Goal: Use online tool/utility: Use online tool/utility

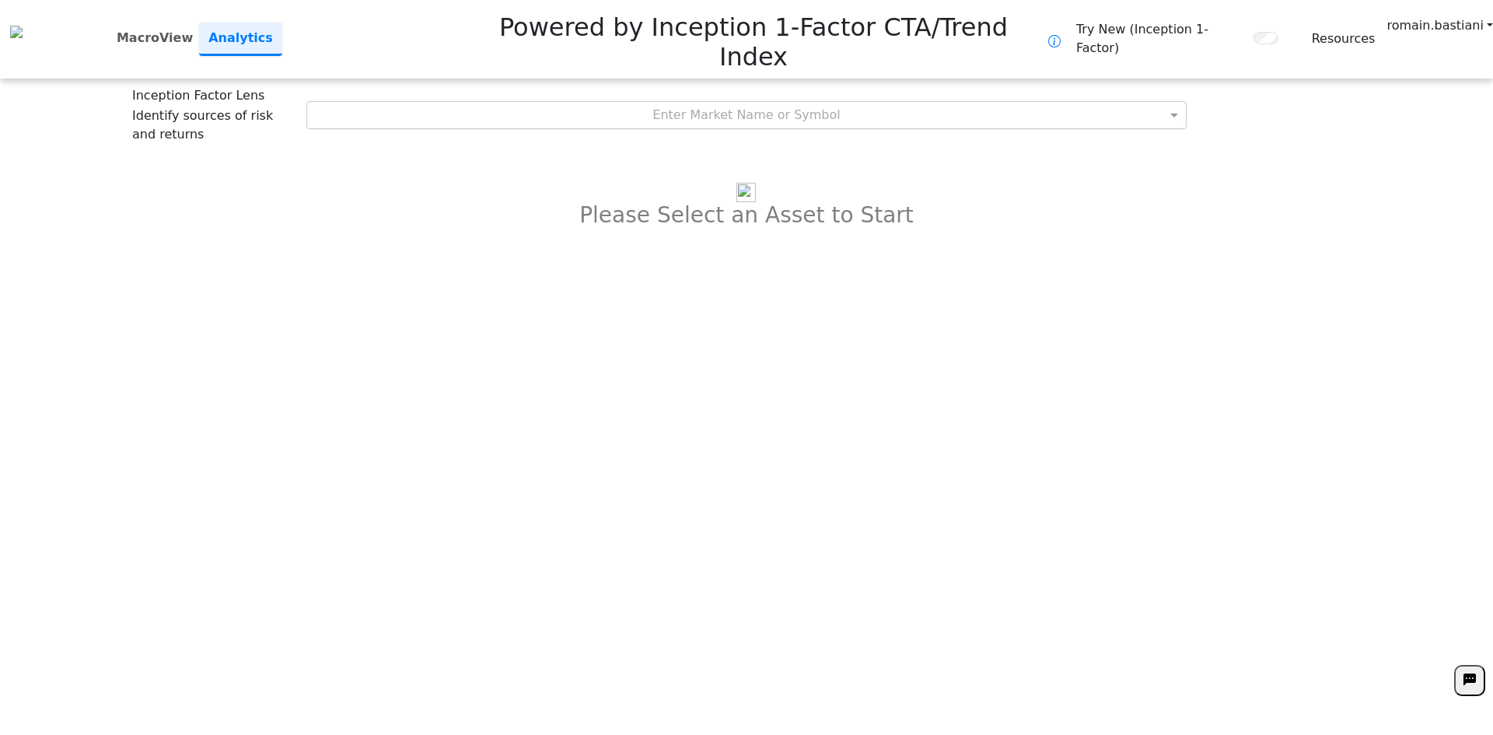
click at [757, 102] on div "Enter Market Name or Symbol" at bounding box center [746, 115] width 879 height 26
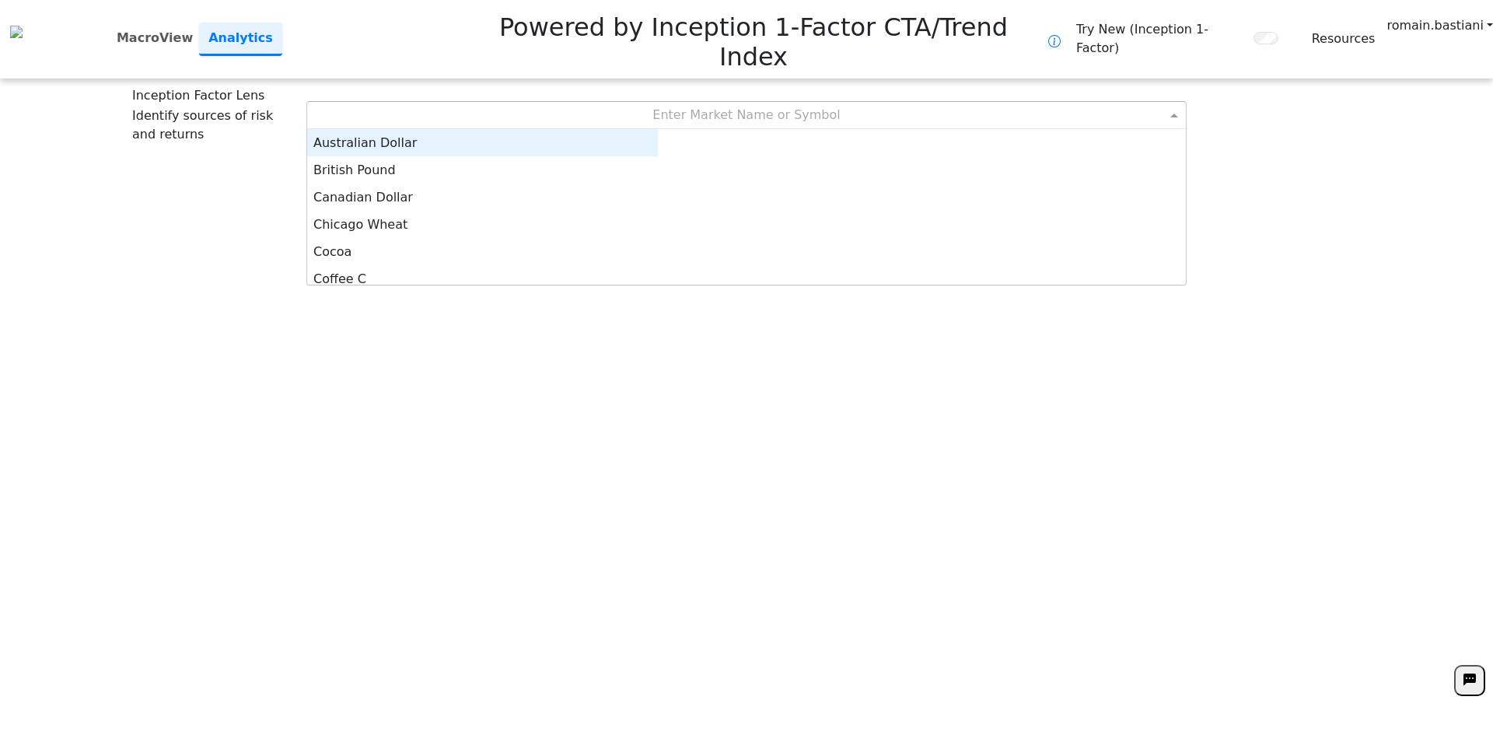
scroll to position [144, 339]
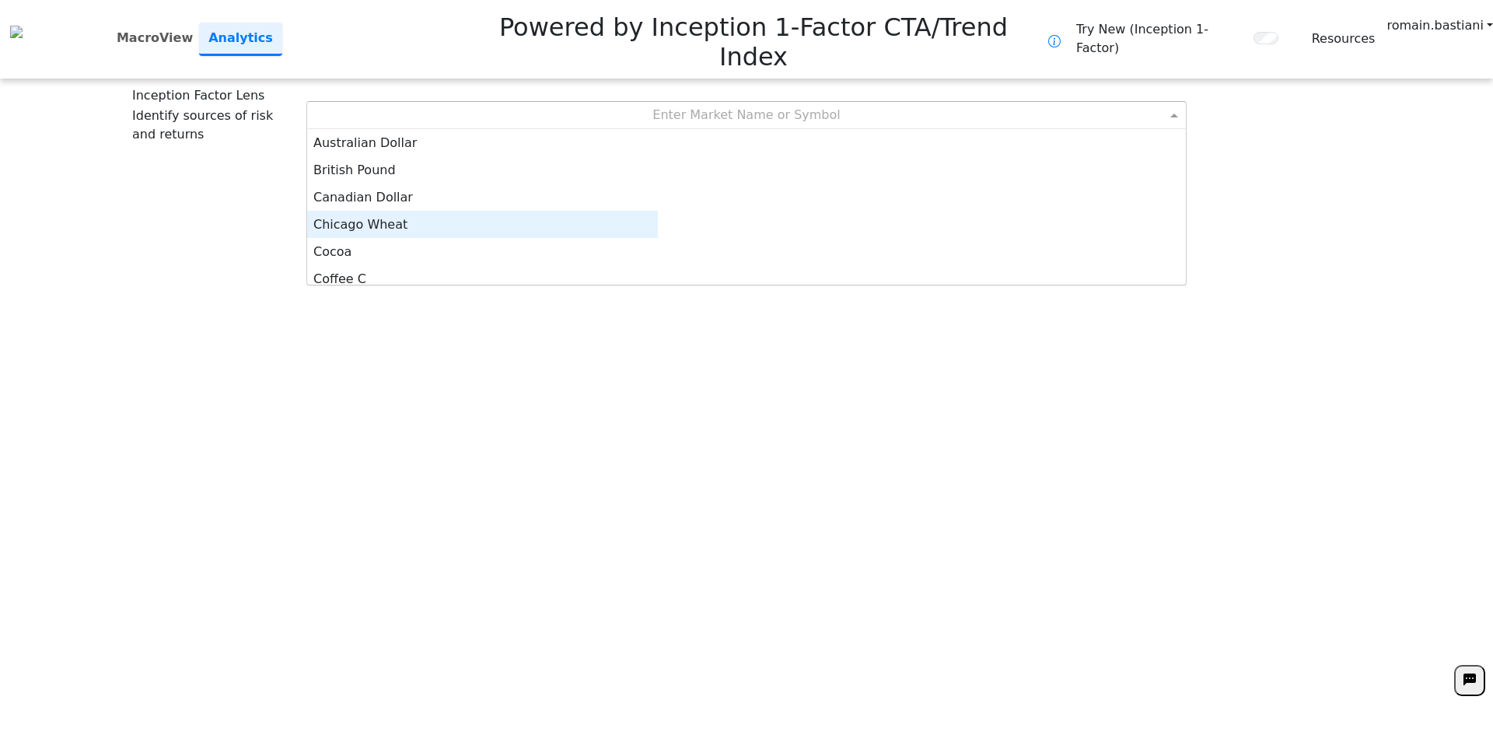
click at [658, 238] on div "Cocoa" at bounding box center [482, 251] width 351 height 27
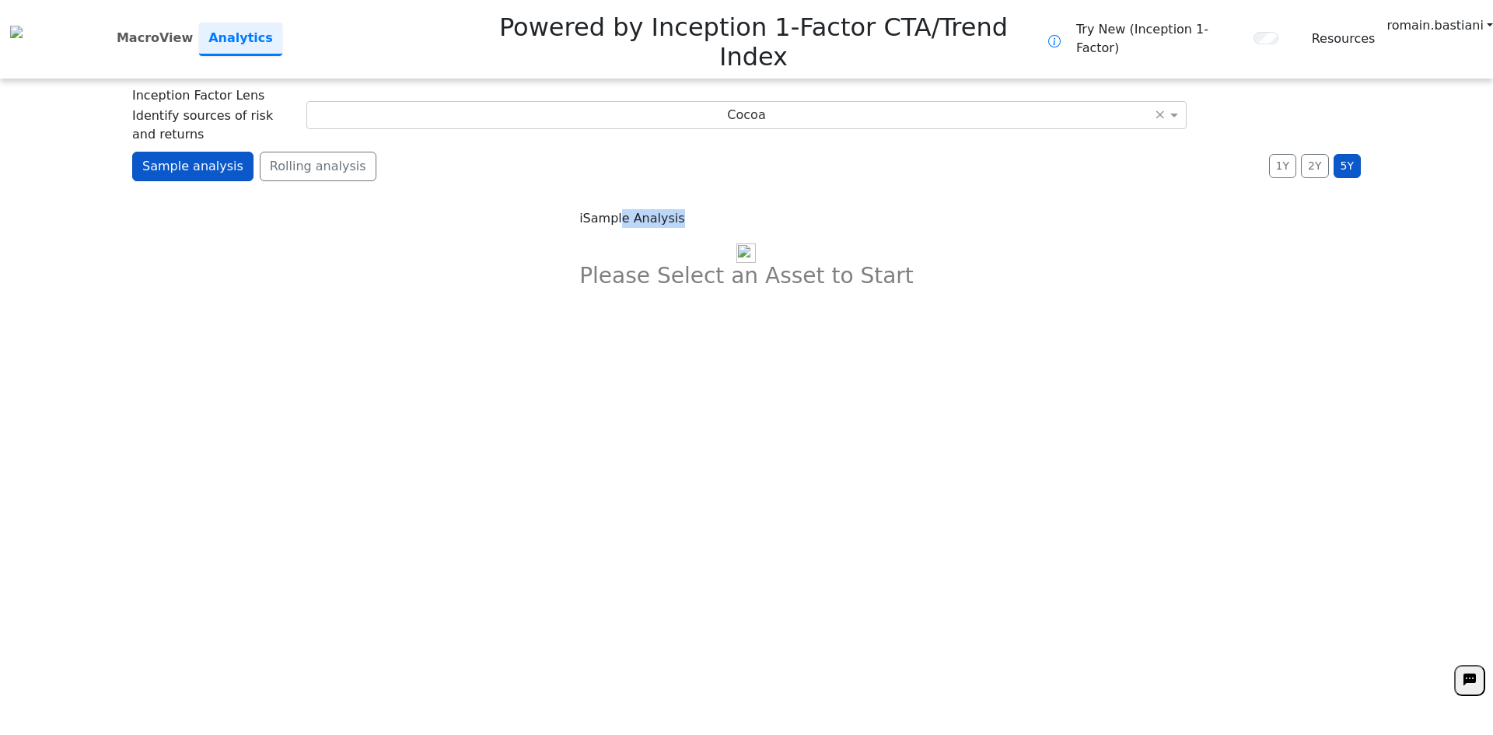
click at [742, 194] on div "i Sample Analysis Please Select an Asset to Start" at bounding box center [746, 252] width 365 height 117
click at [890, 212] on div "**********" at bounding box center [746, 367] width 1493 height 735
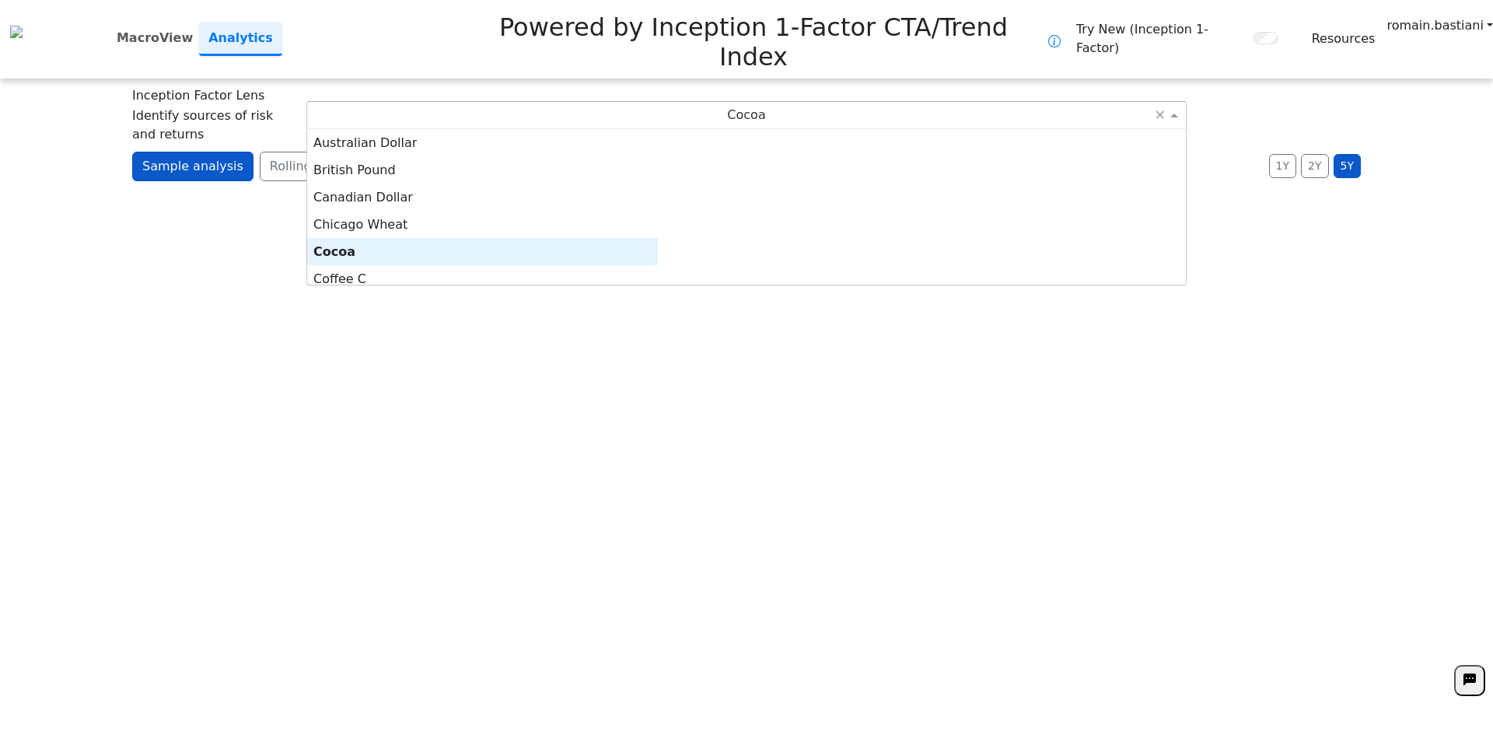
click at [726, 102] on div "Cocoa" at bounding box center [746, 115] width 879 height 26
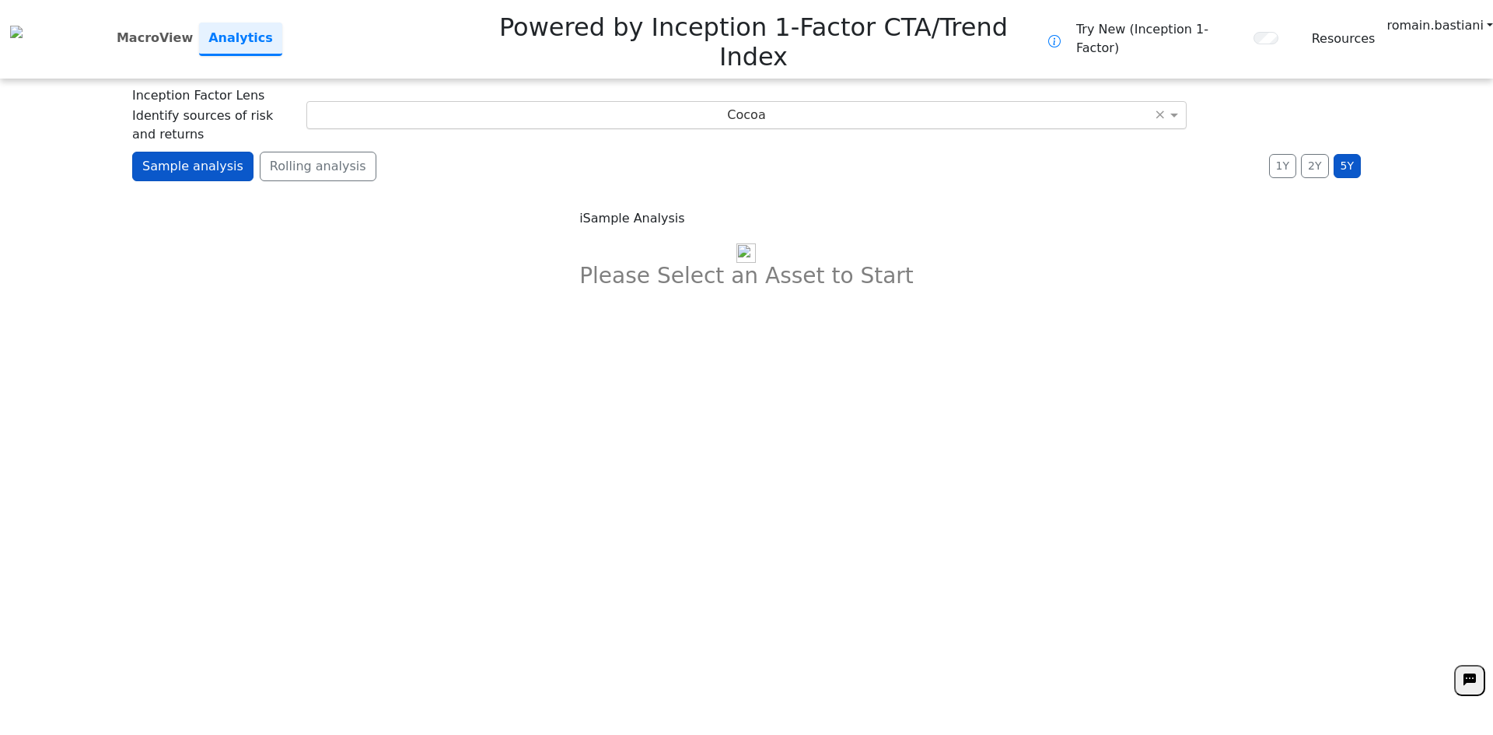
click at [627, 102] on div "Cocoa" at bounding box center [746, 115] width 879 height 26
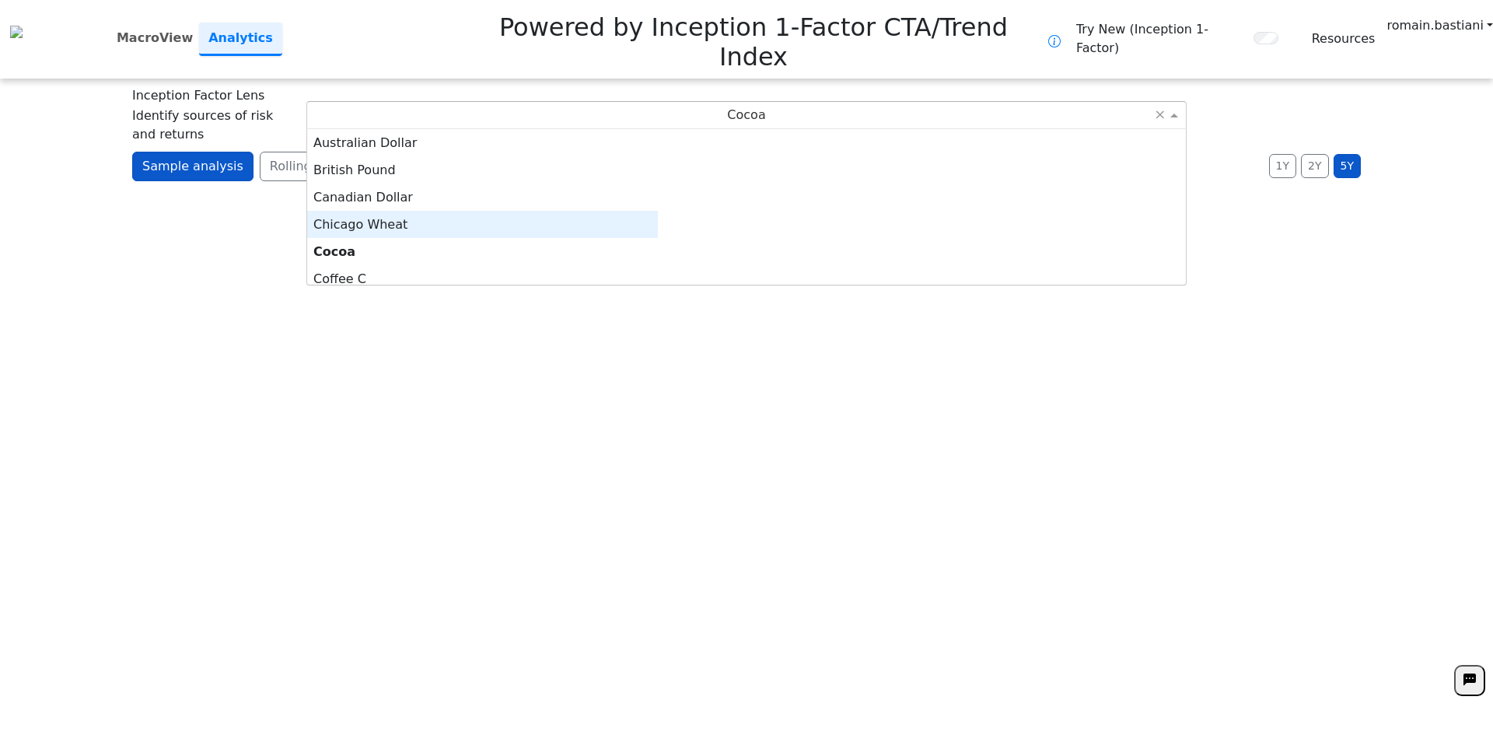
click at [623, 211] on div "Chicago Wheat" at bounding box center [482, 224] width 351 height 27
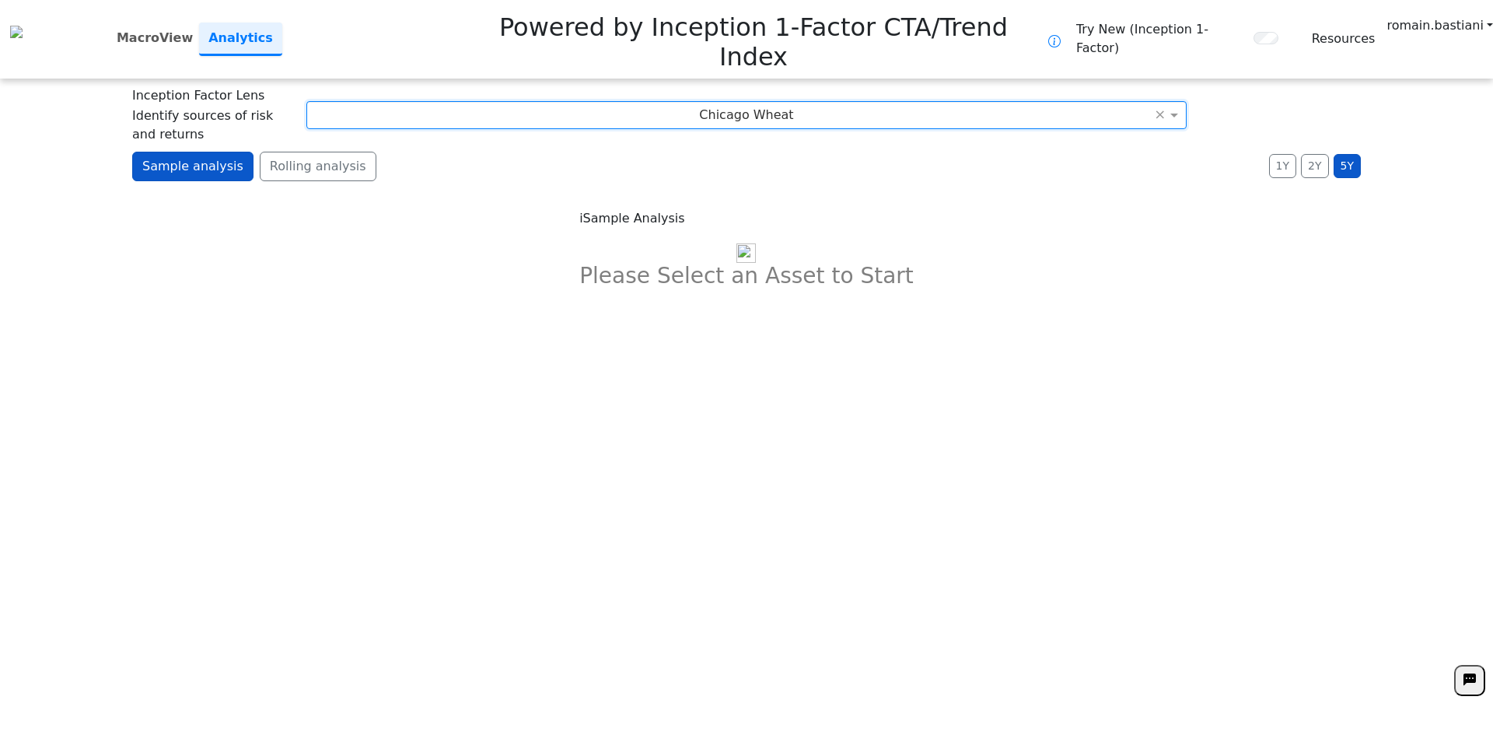
click at [680, 102] on div "Chicago Wheat" at bounding box center [746, 115] width 879 height 26
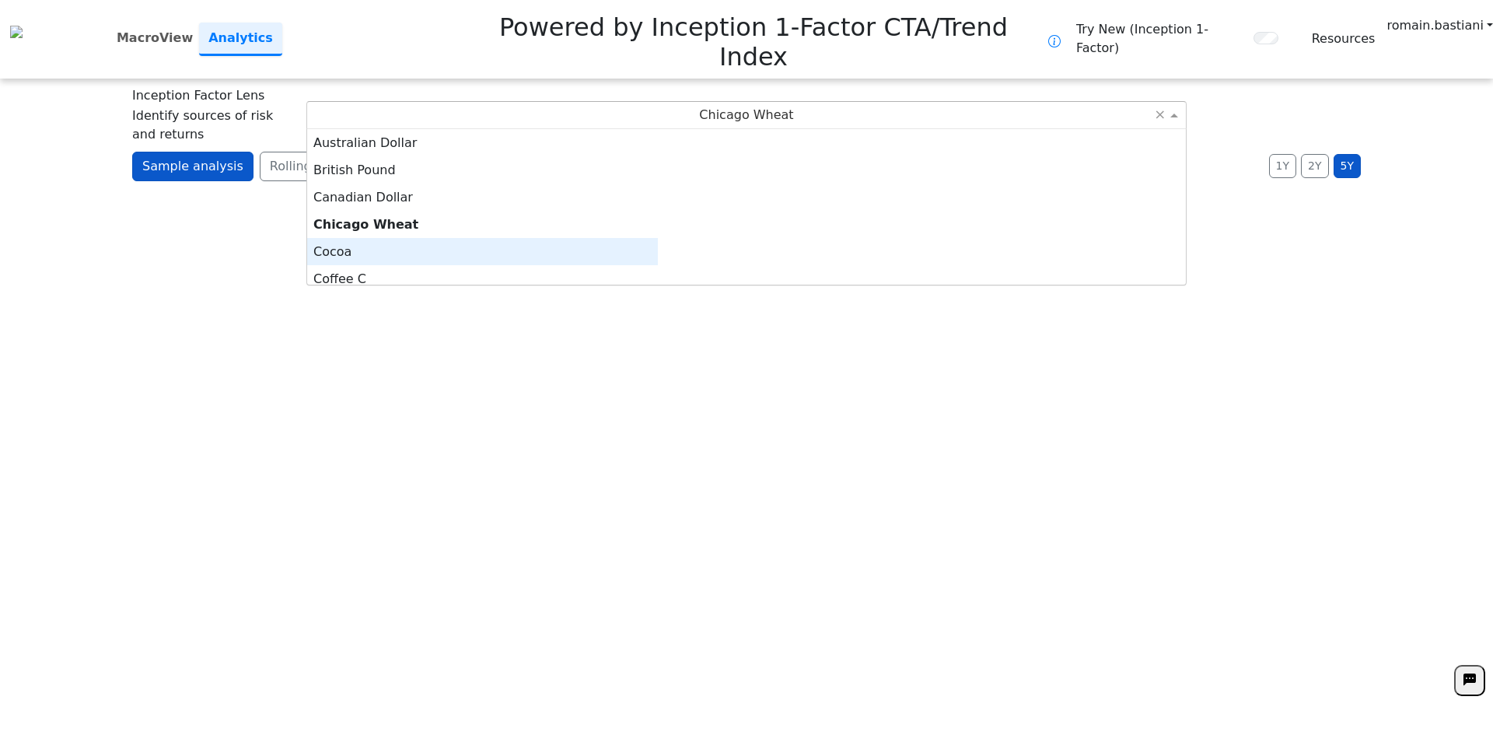
click at [629, 238] on div "Cocoa" at bounding box center [482, 251] width 351 height 27
click at [689, 102] on div "Cocoa" at bounding box center [746, 115] width 879 height 26
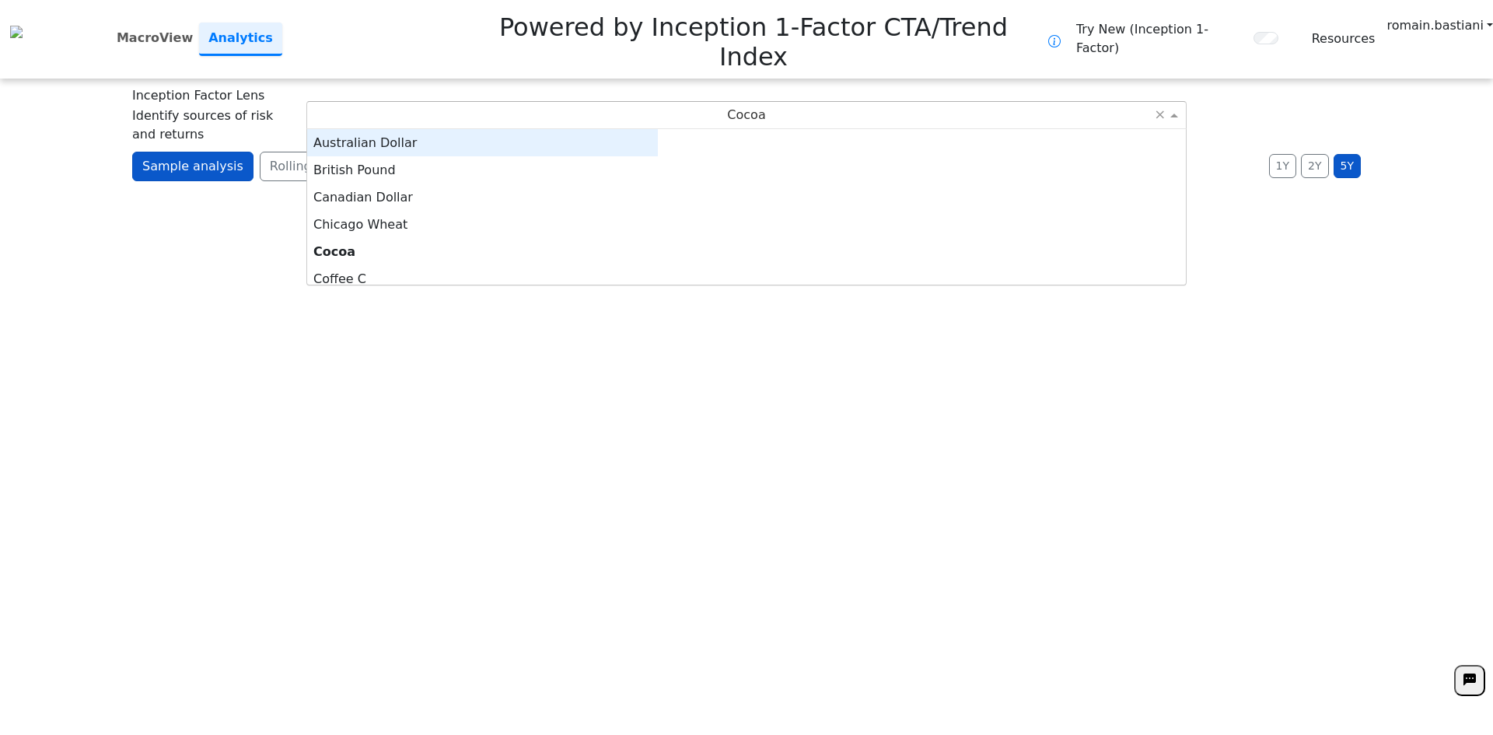
click at [658, 156] on div "British Pound" at bounding box center [482, 169] width 351 height 27
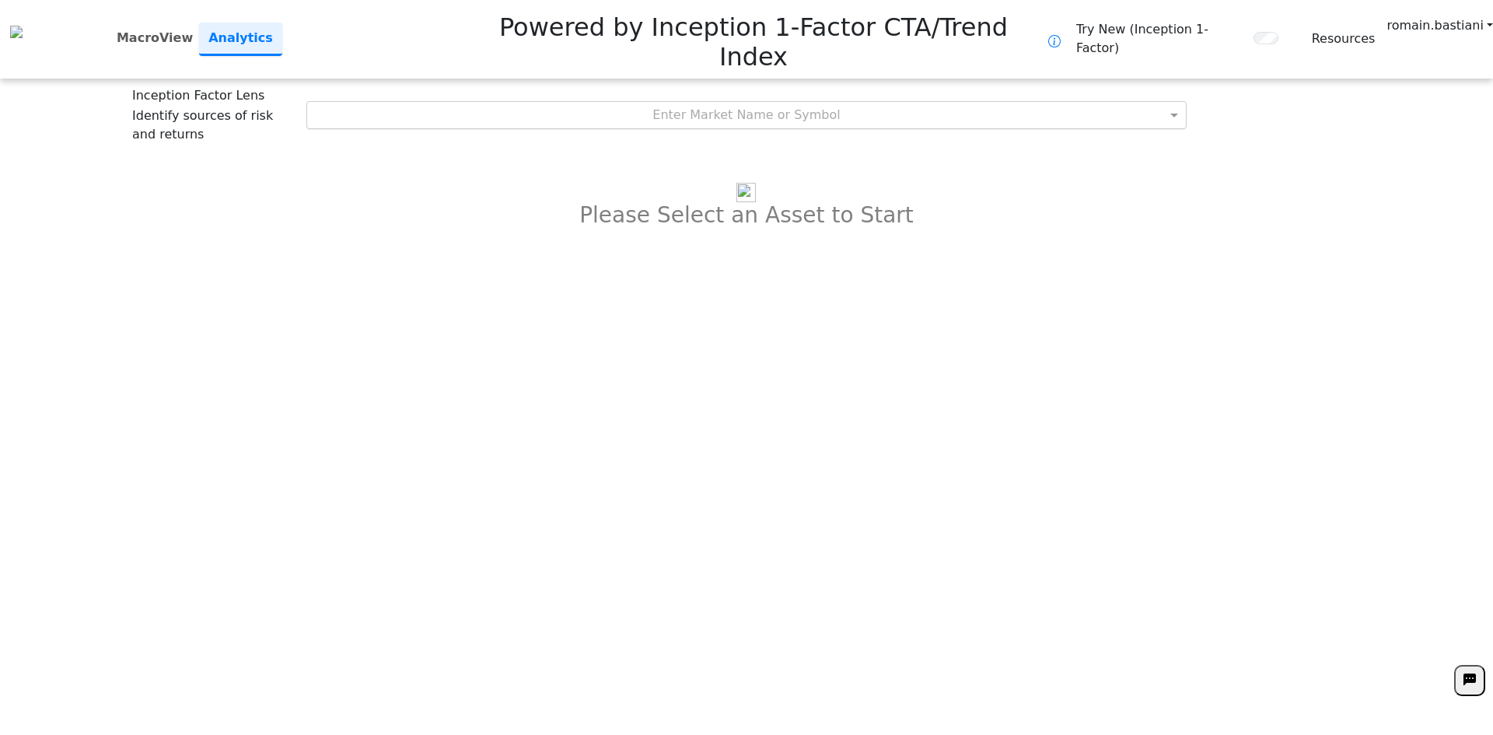
drag, startPoint x: 742, startPoint y: 40, endPoint x: 743, endPoint y: 63, distance: 22.6
click at [742, 86] on div "Inception Factor Lens Identify sources of risk and returns Enter Market Name or…" at bounding box center [746, 115] width 1228 height 58
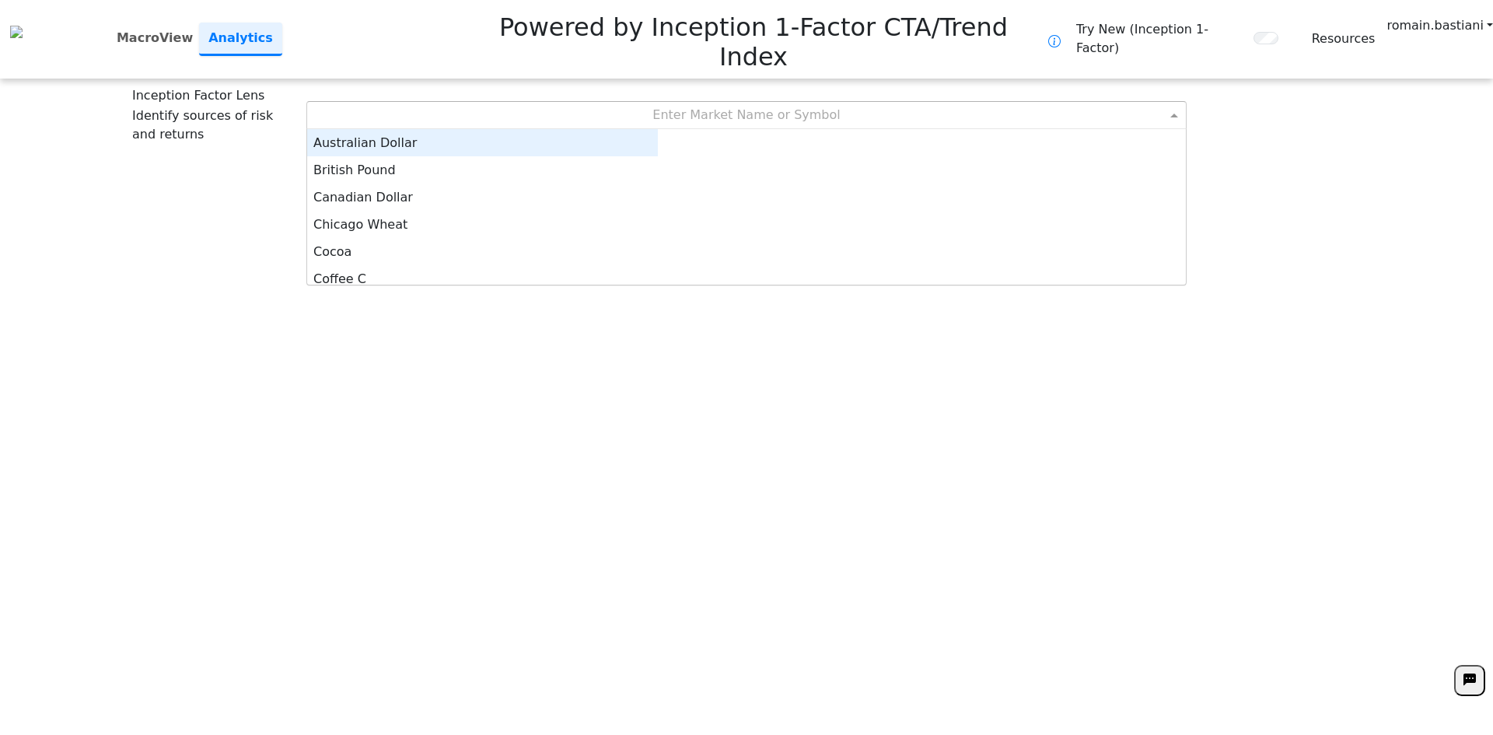
click at [743, 102] on div "Enter Market Name or Symbol" at bounding box center [746, 115] width 879 height 26
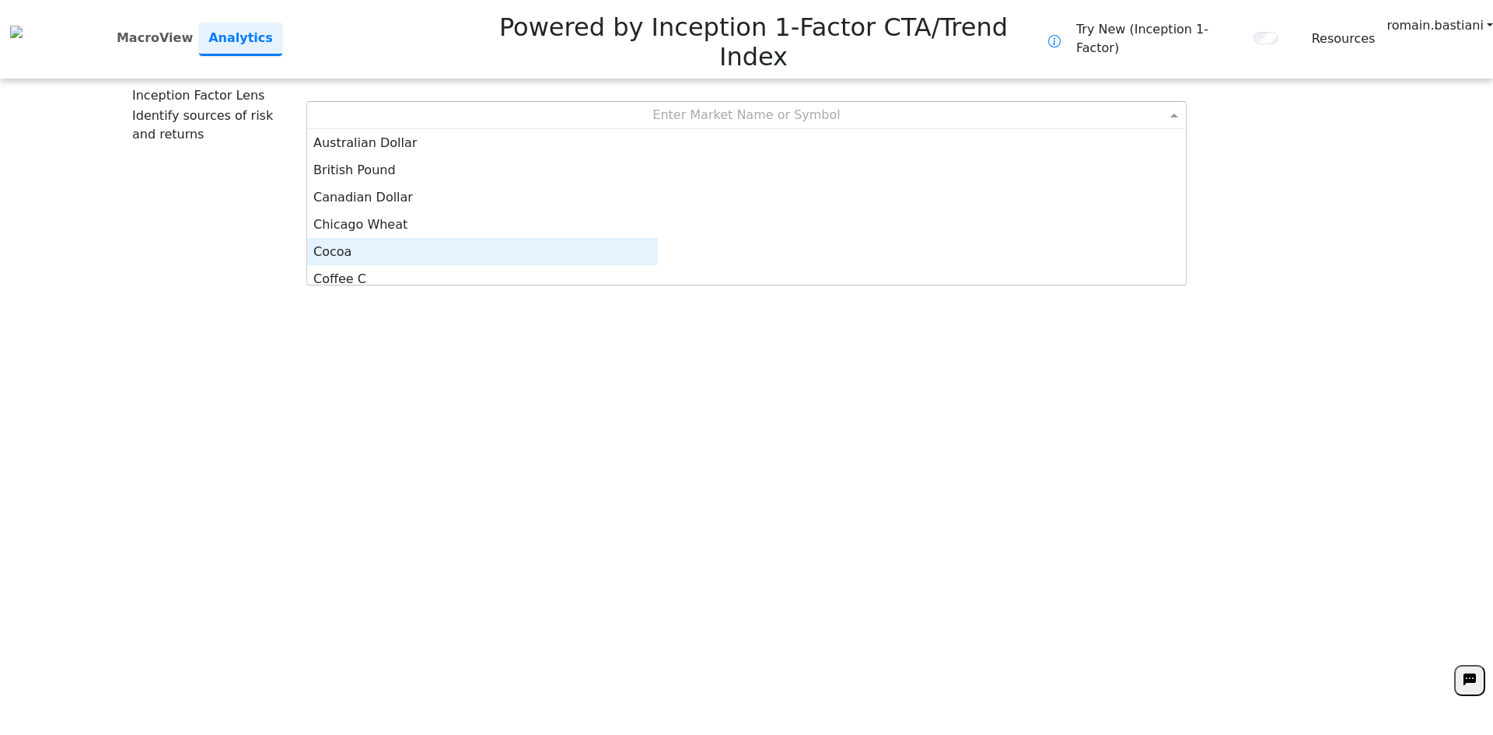
click at [658, 238] on div "Cocoa" at bounding box center [482, 251] width 351 height 27
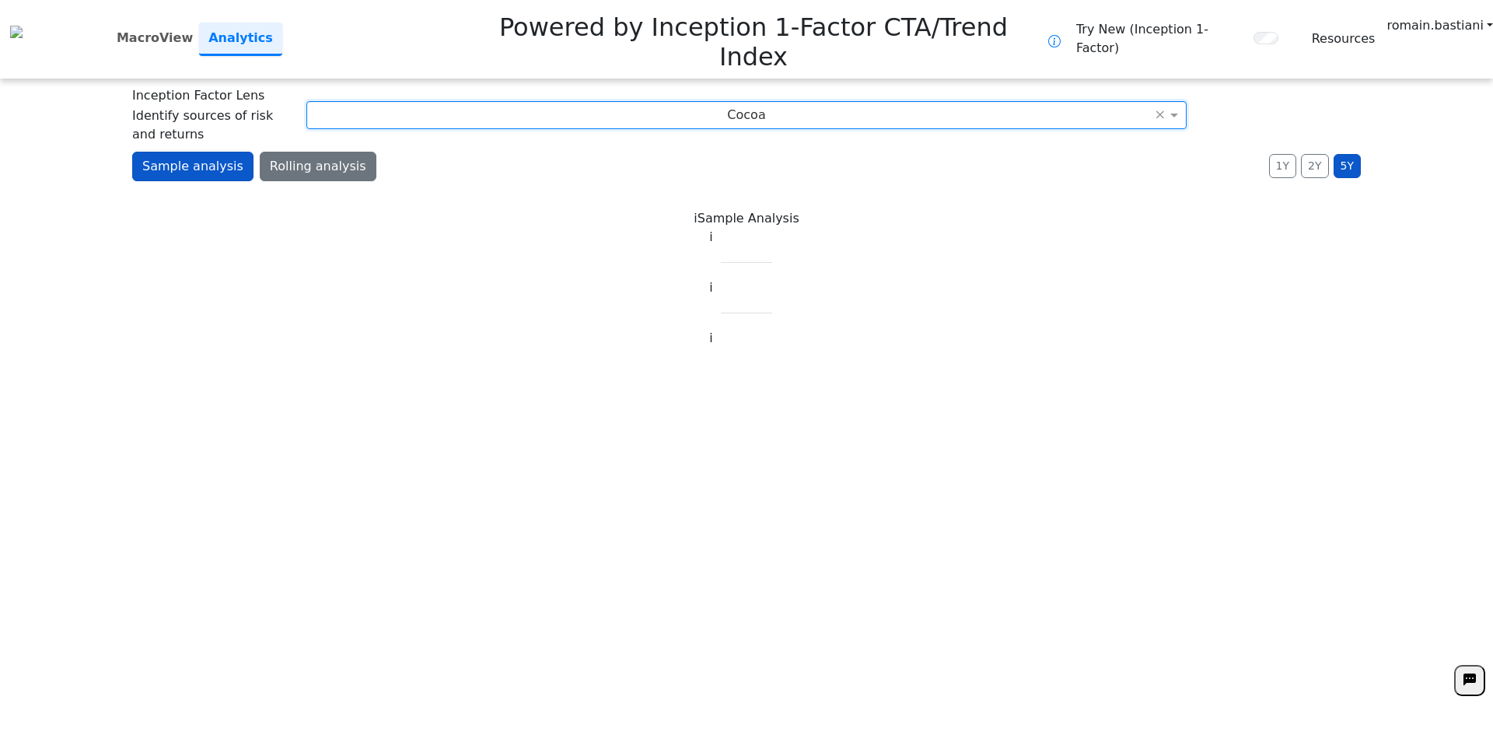
click at [302, 152] on button "Rolling analysis" at bounding box center [318, 167] width 117 height 30
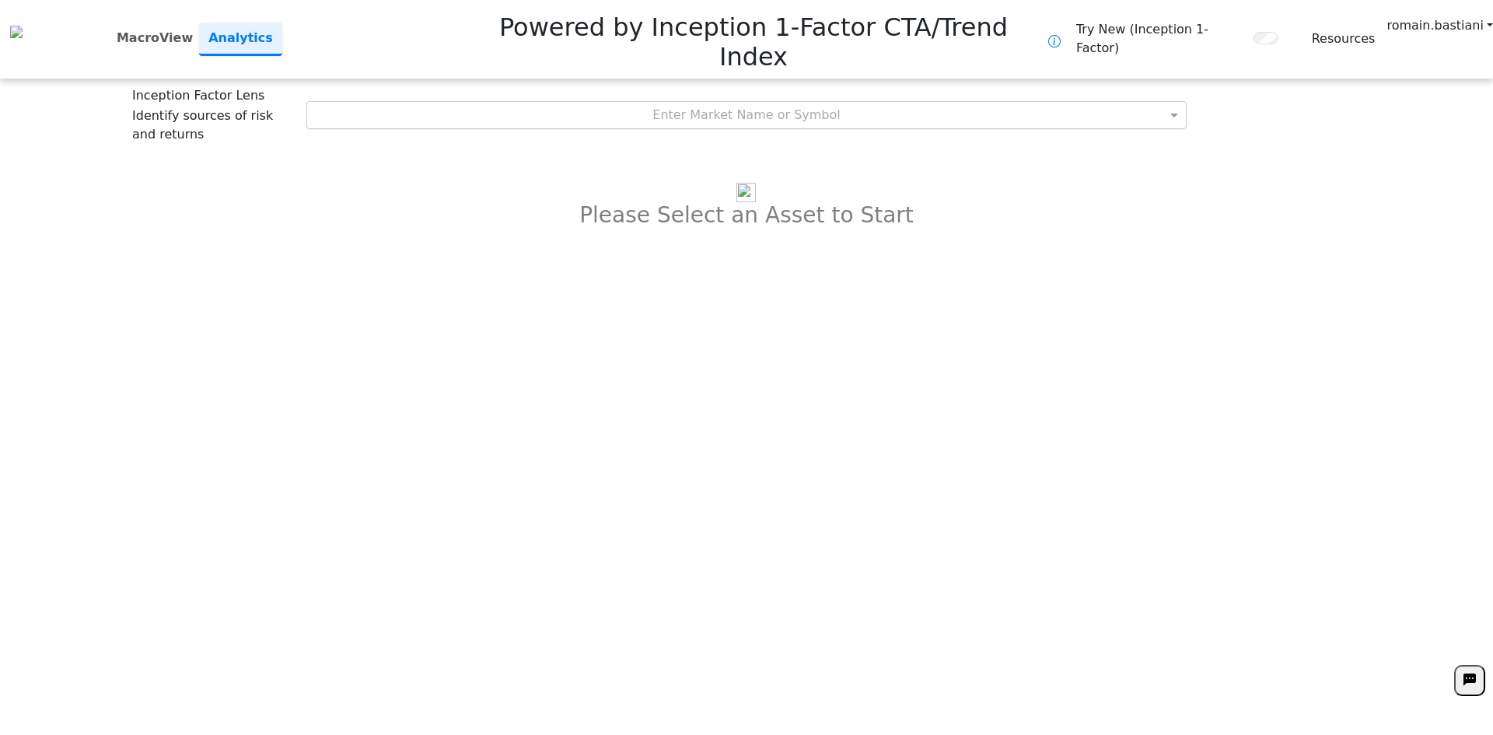
click at [701, 102] on div "Enter Market Name or Symbol" at bounding box center [746, 115] width 879 height 26
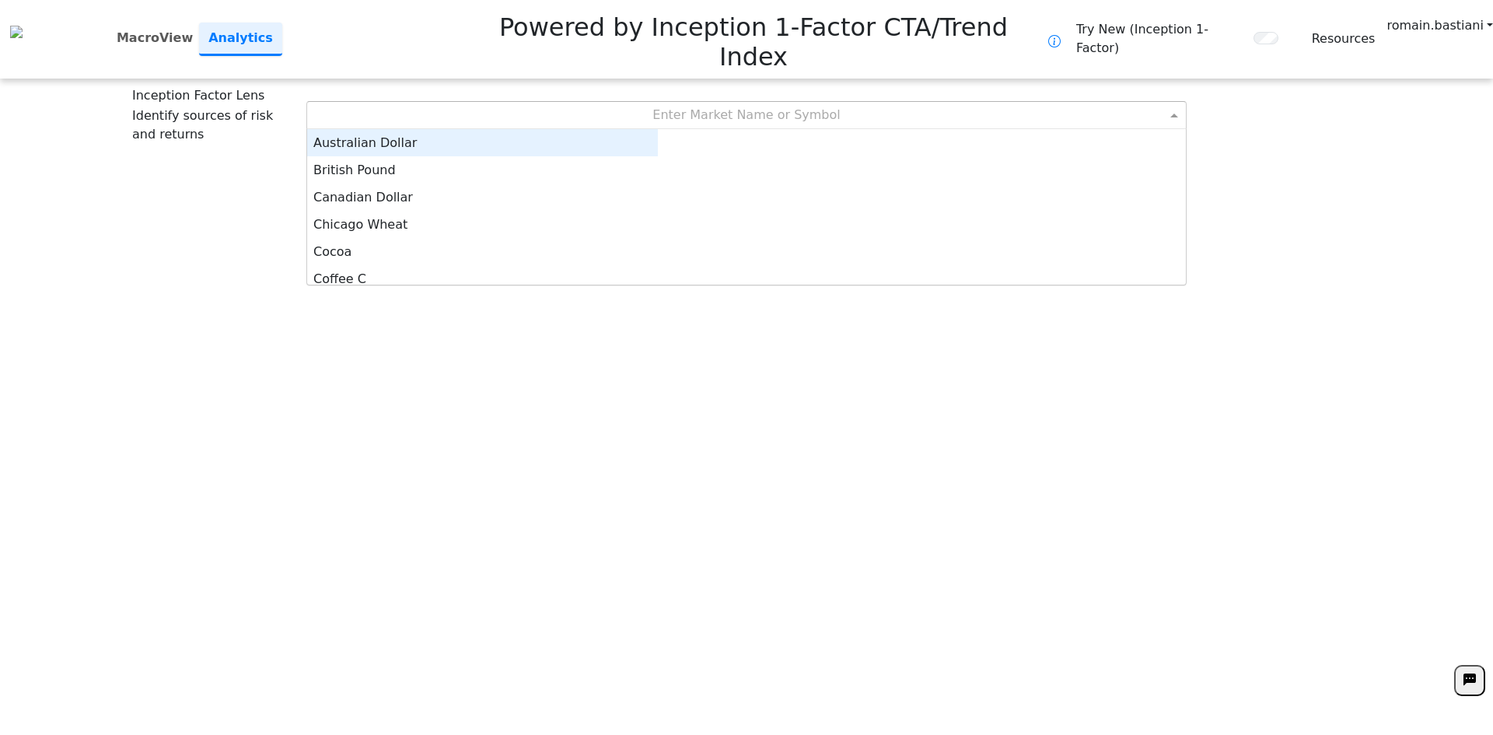
scroll to position [144, 339]
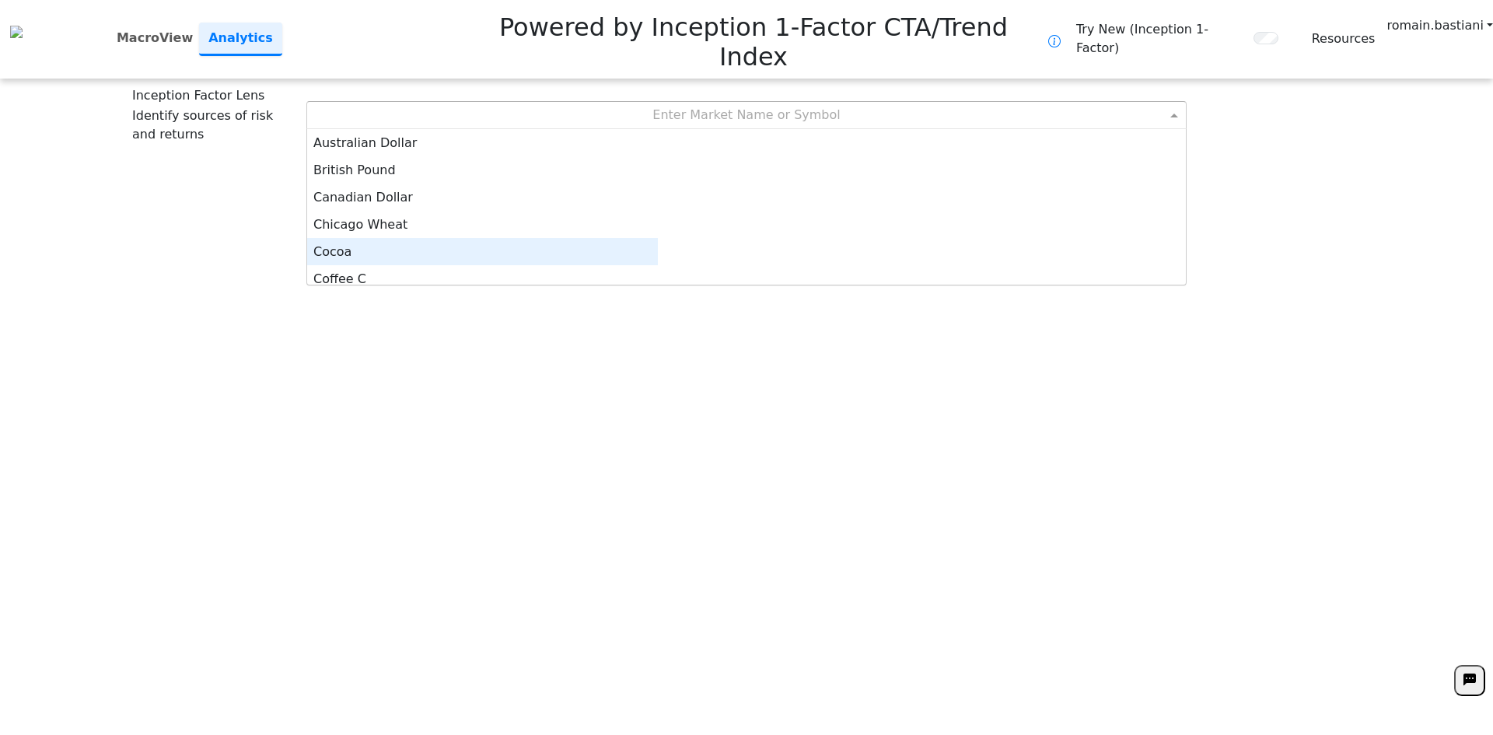
click at [658, 238] on div "Cocoa" at bounding box center [482, 251] width 351 height 27
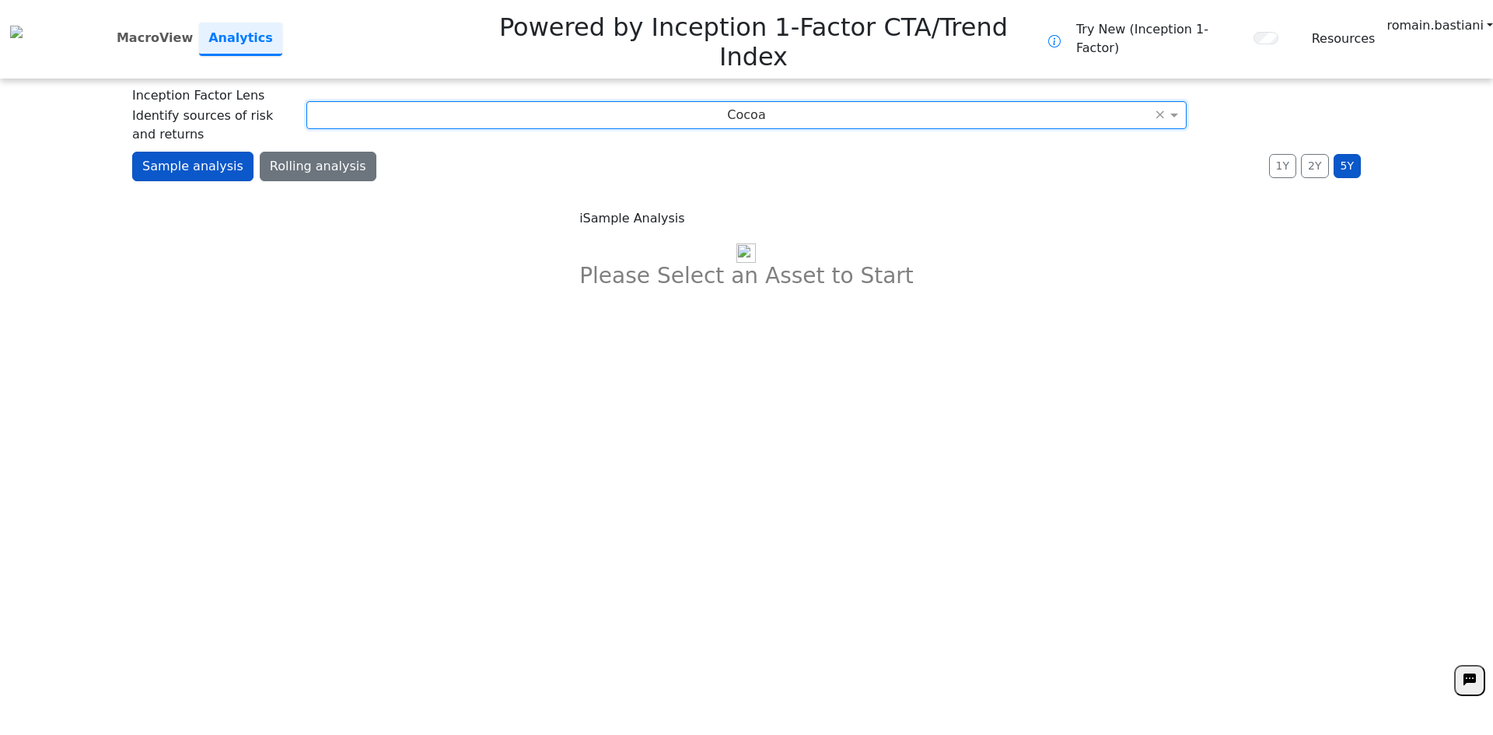
click at [314, 152] on button "Rolling analysis" at bounding box center [318, 167] width 117 height 30
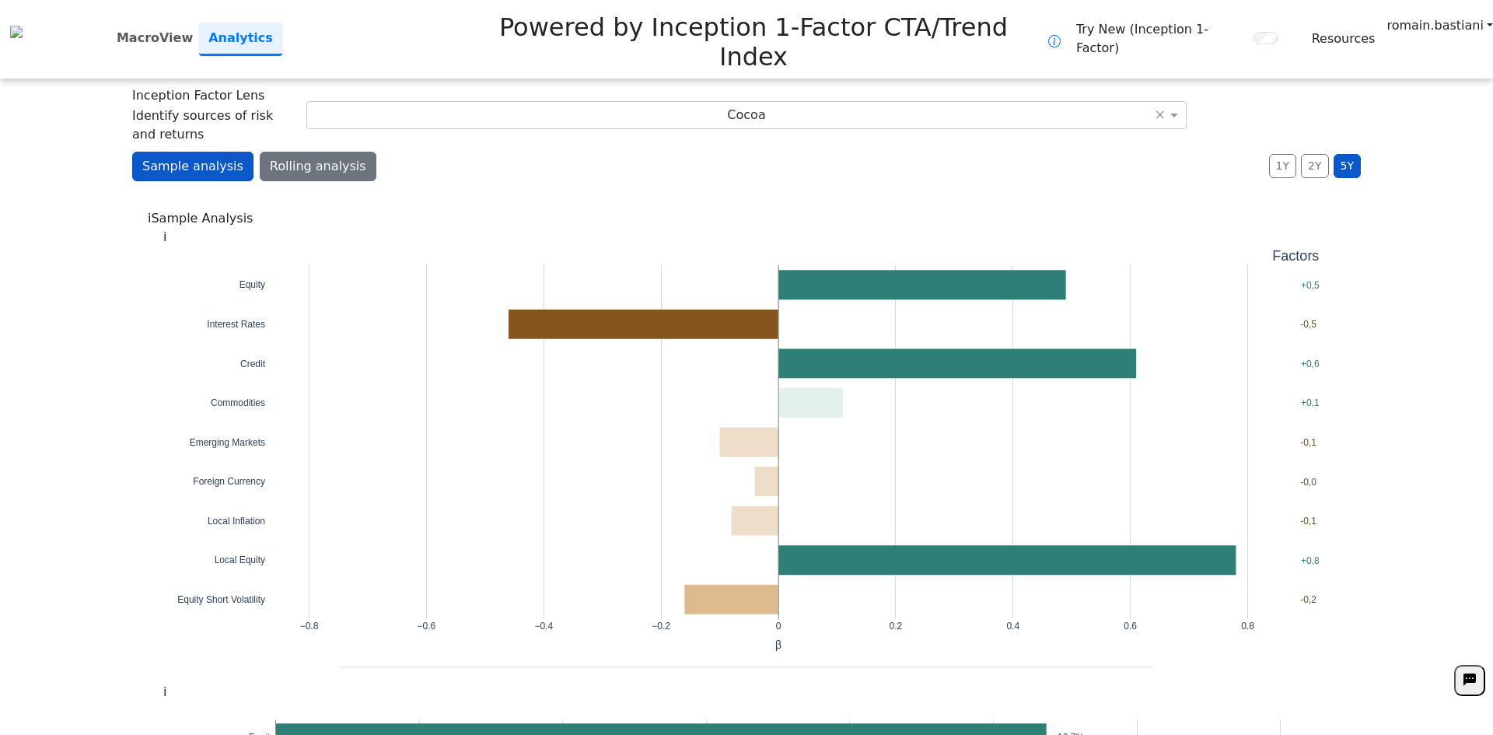
click at [328, 152] on button "Rolling analysis" at bounding box center [318, 167] width 117 height 30
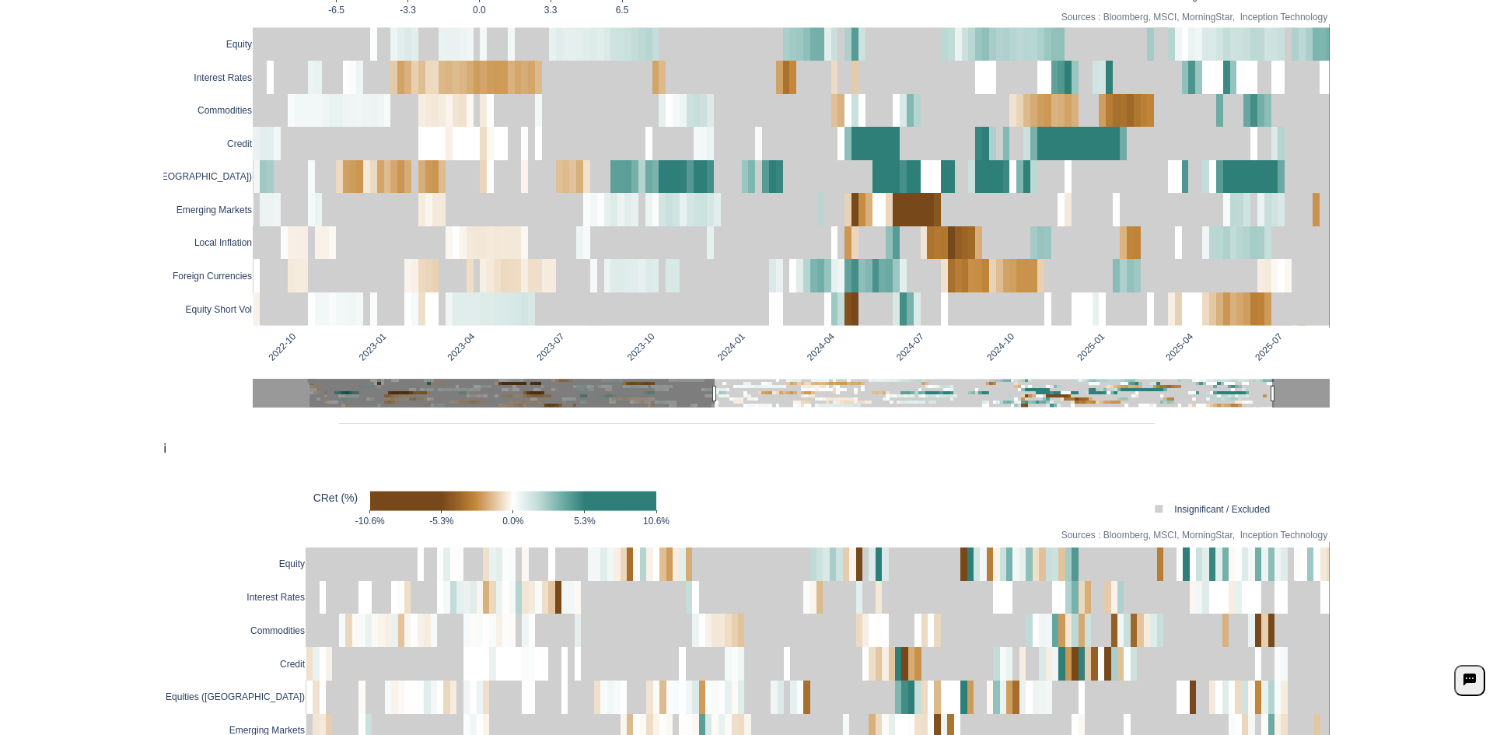
scroll to position [155, 0]
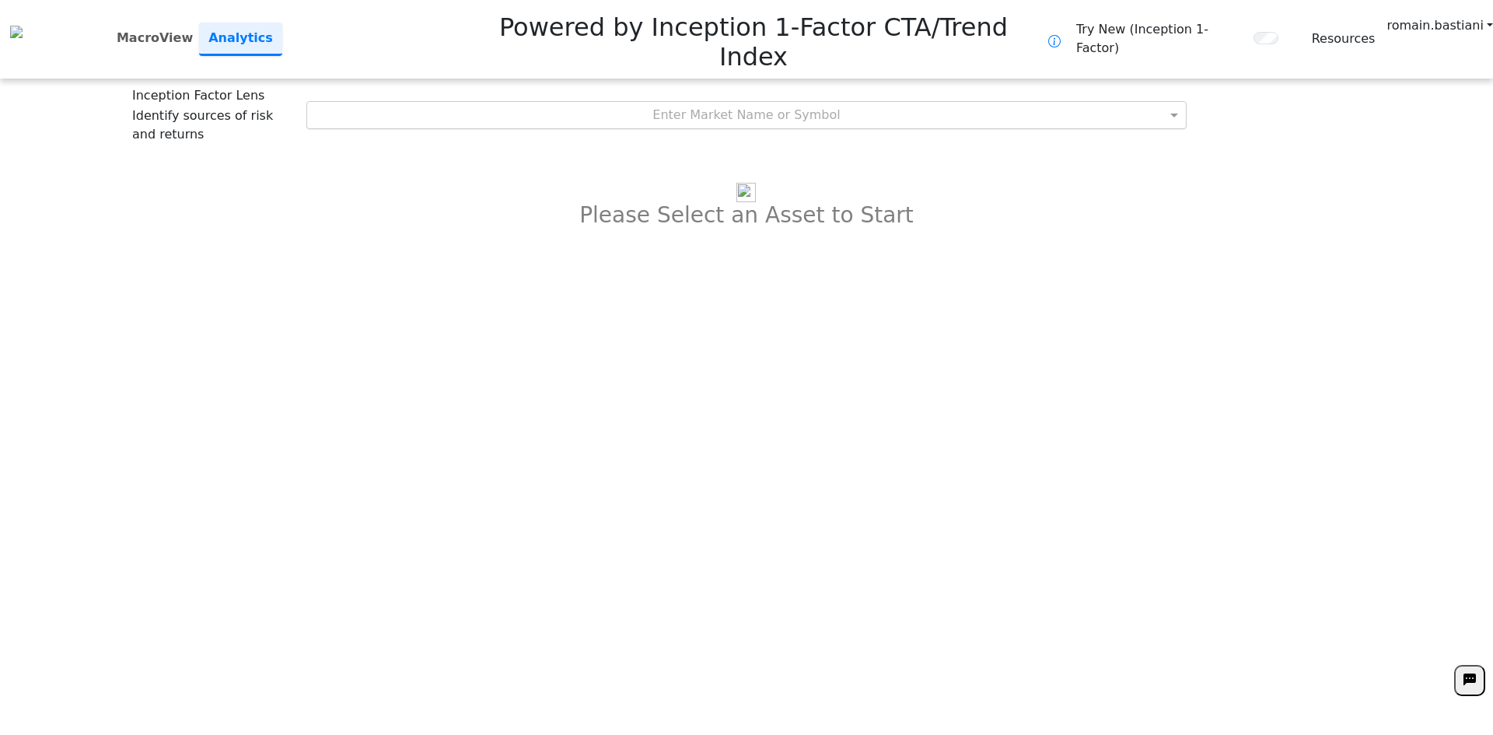
drag, startPoint x: 794, startPoint y: 28, endPoint x: 789, endPoint y: 51, distance: 23.0
click at [795, 28] on nav "MacroView Analytics Powered by Inception 1-Factor CTA/Trend Index Try New (Ince…" at bounding box center [746, 39] width 1493 height 79
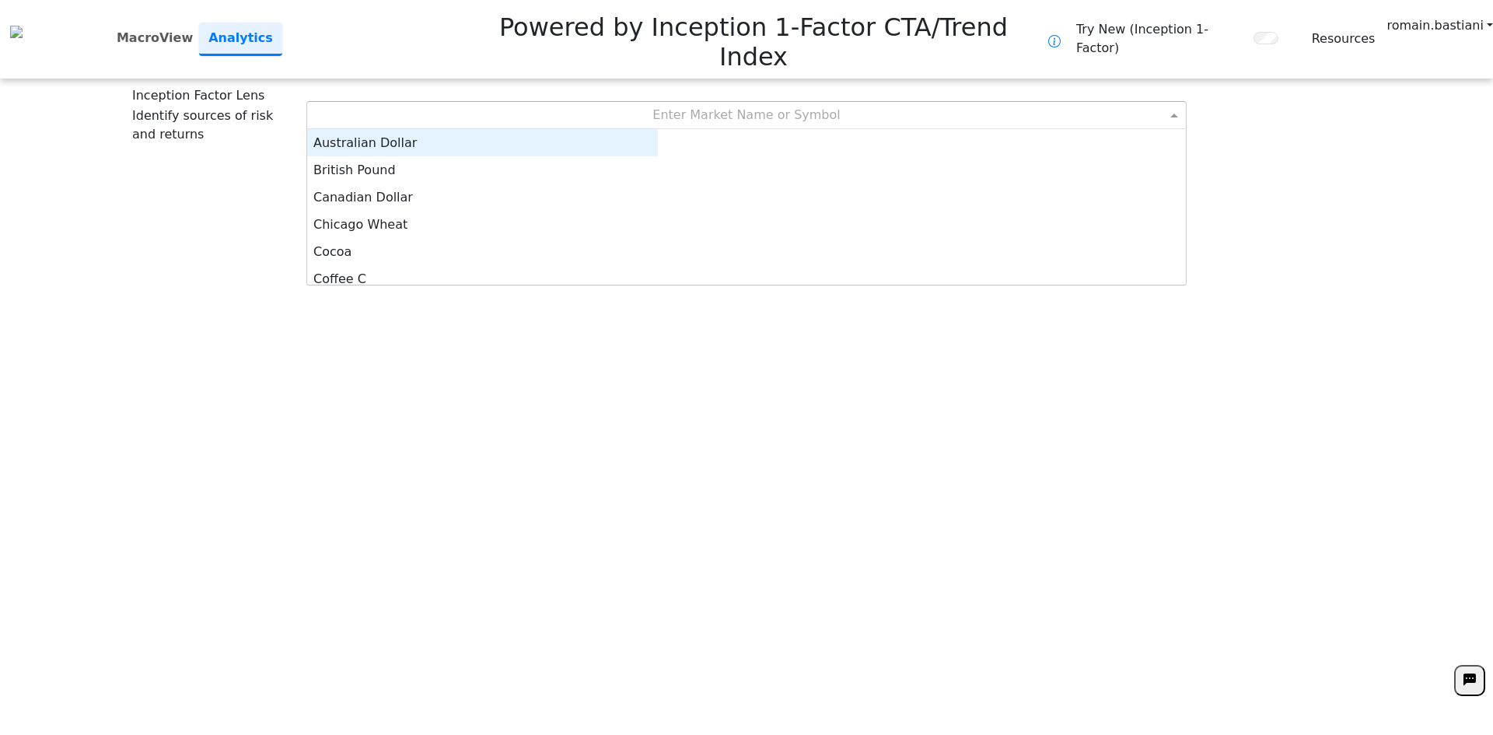
click at [791, 102] on div "Enter Market Name or Symbol" at bounding box center [746, 115] width 879 height 26
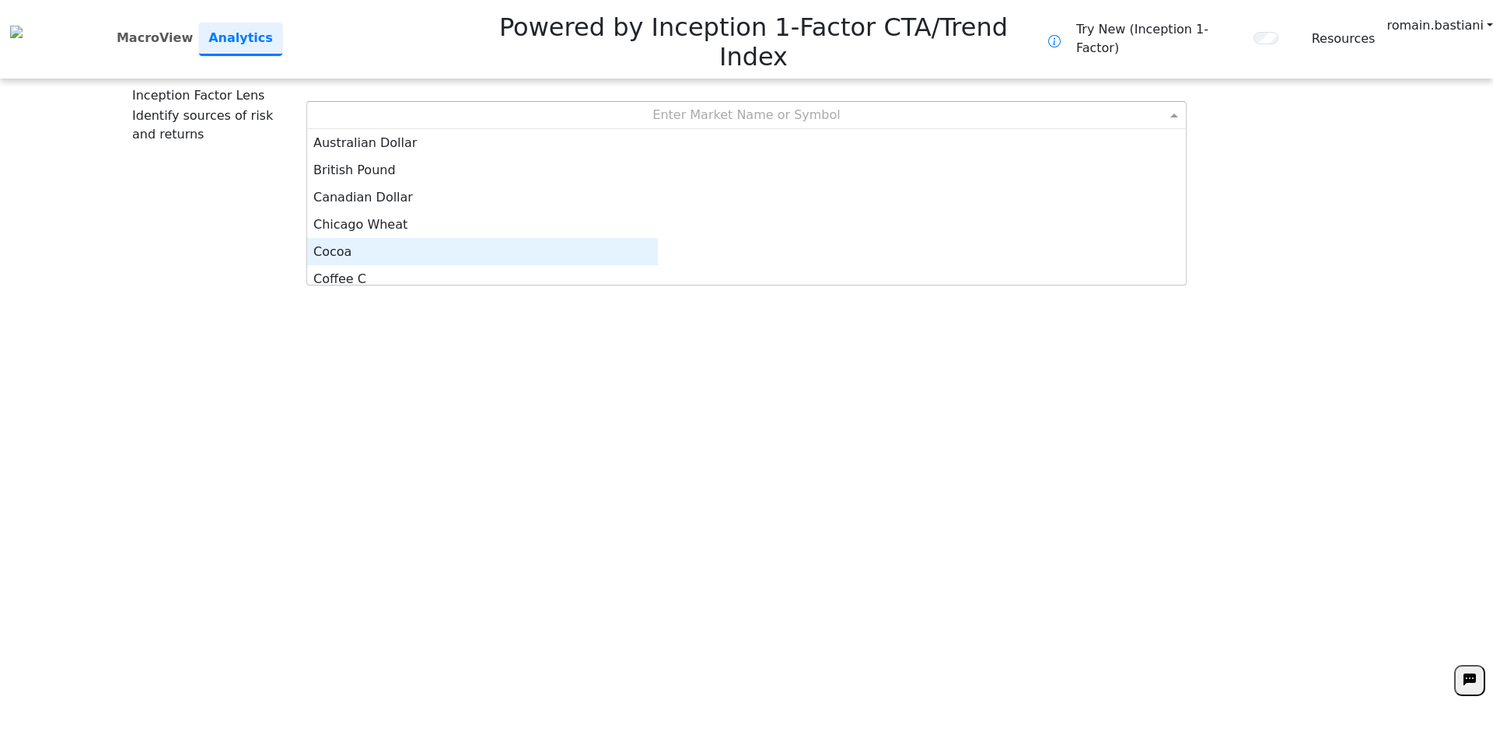
click at [658, 238] on div "Cocoa" at bounding box center [482, 251] width 351 height 27
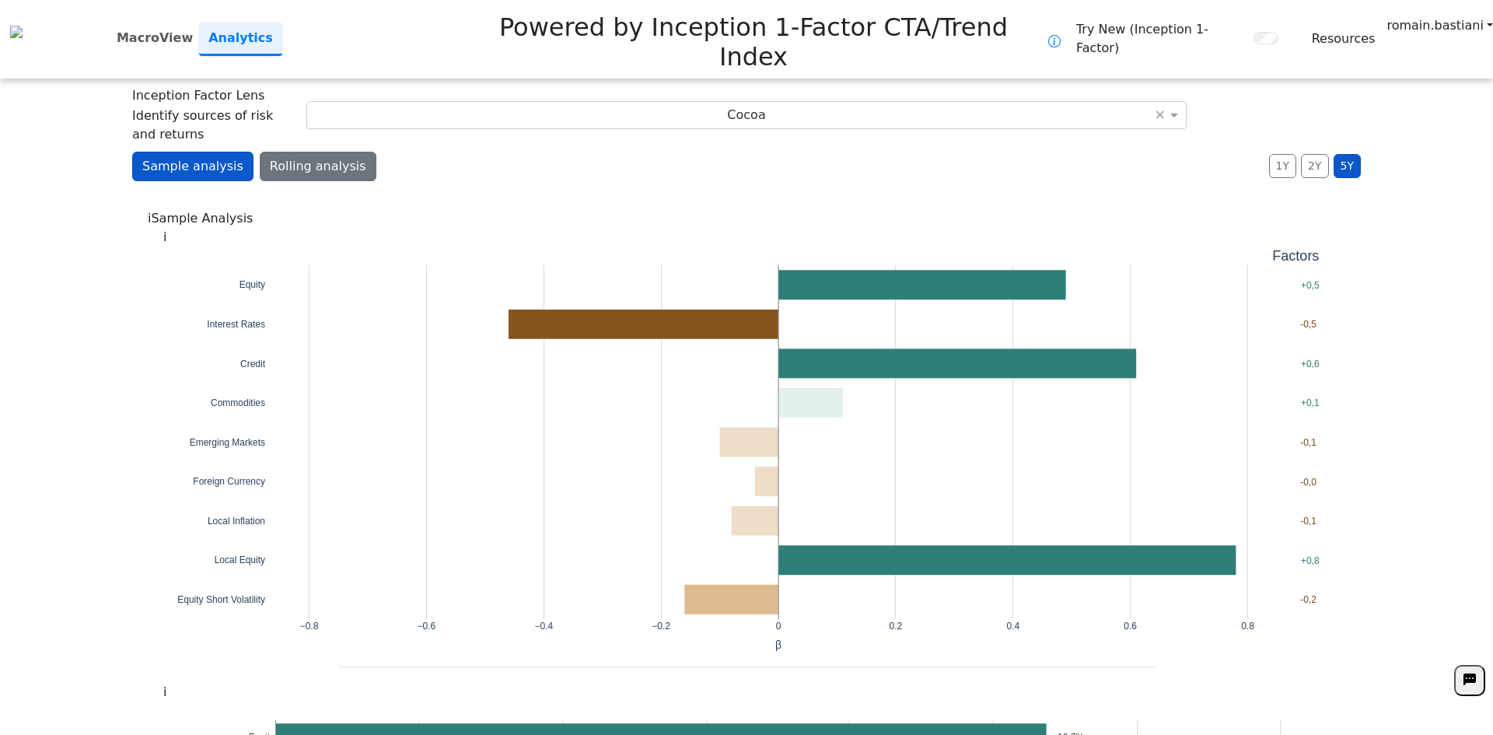
drag, startPoint x: 311, startPoint y: 116, endPoint x: 339, endPoint y: 110, distance: 28.5
click at [311, 152] on button "Rolling analysis" at bounding box center [318, 167] width 117 height 30
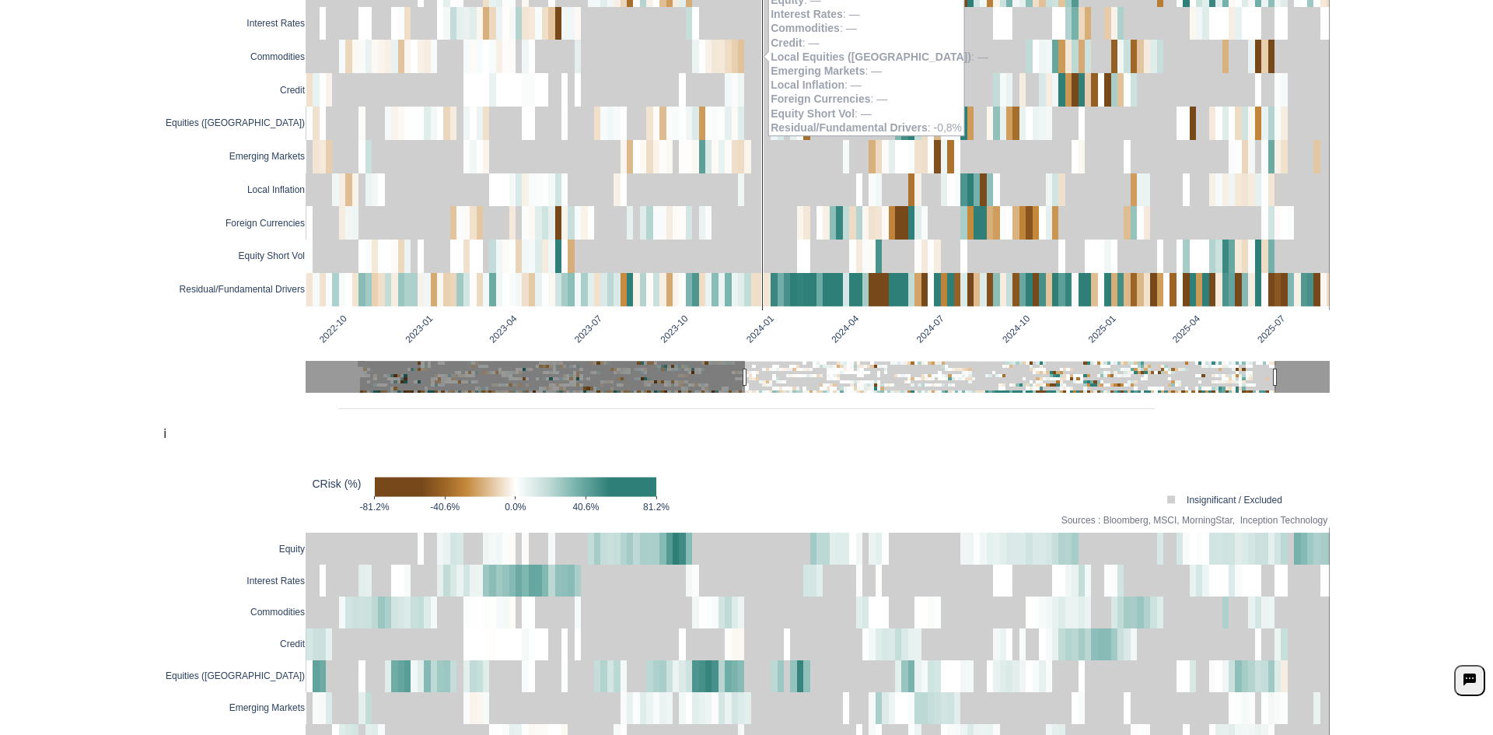
scroll to position [902, 0]
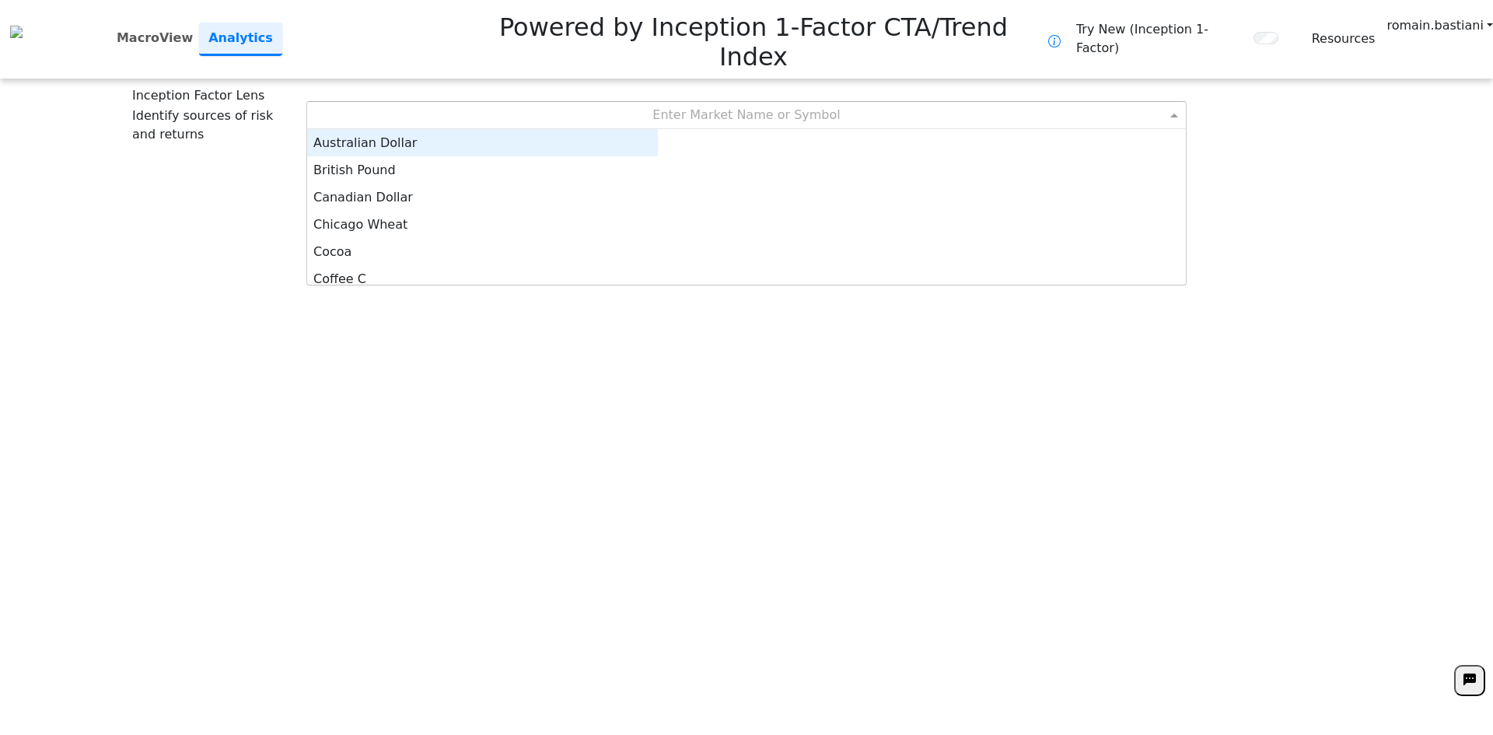
drag, startPoint x: 707, startPoint y: 64, endPoint x: 698, endPoint y: 103, distance: 40.7
click at [707, 102] on div "Enter Market Name or Symbol" at bounding box center [746, 115] width 879 height 26
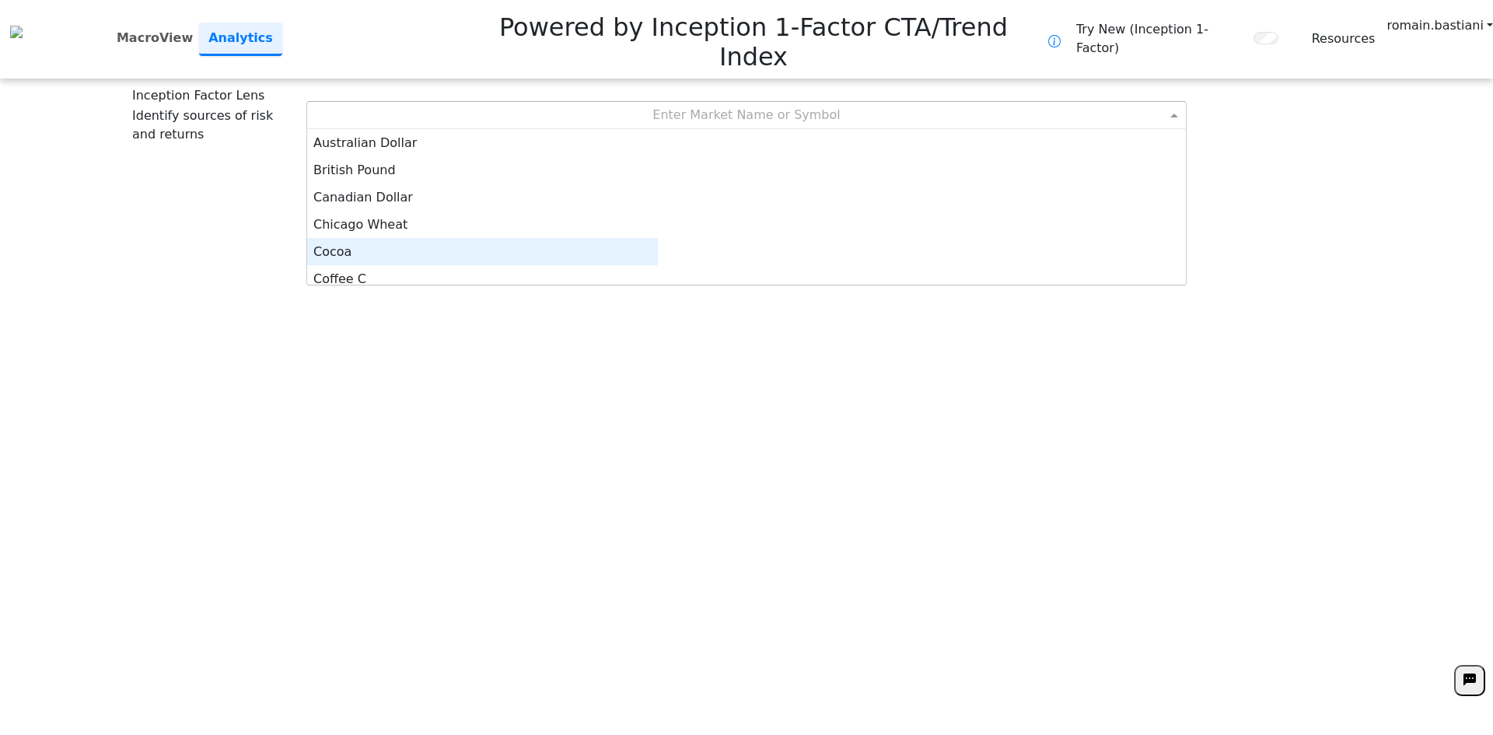
click at [658, 238] on div "Cocoa" at bounding box center [482, 251] width 351 height 27
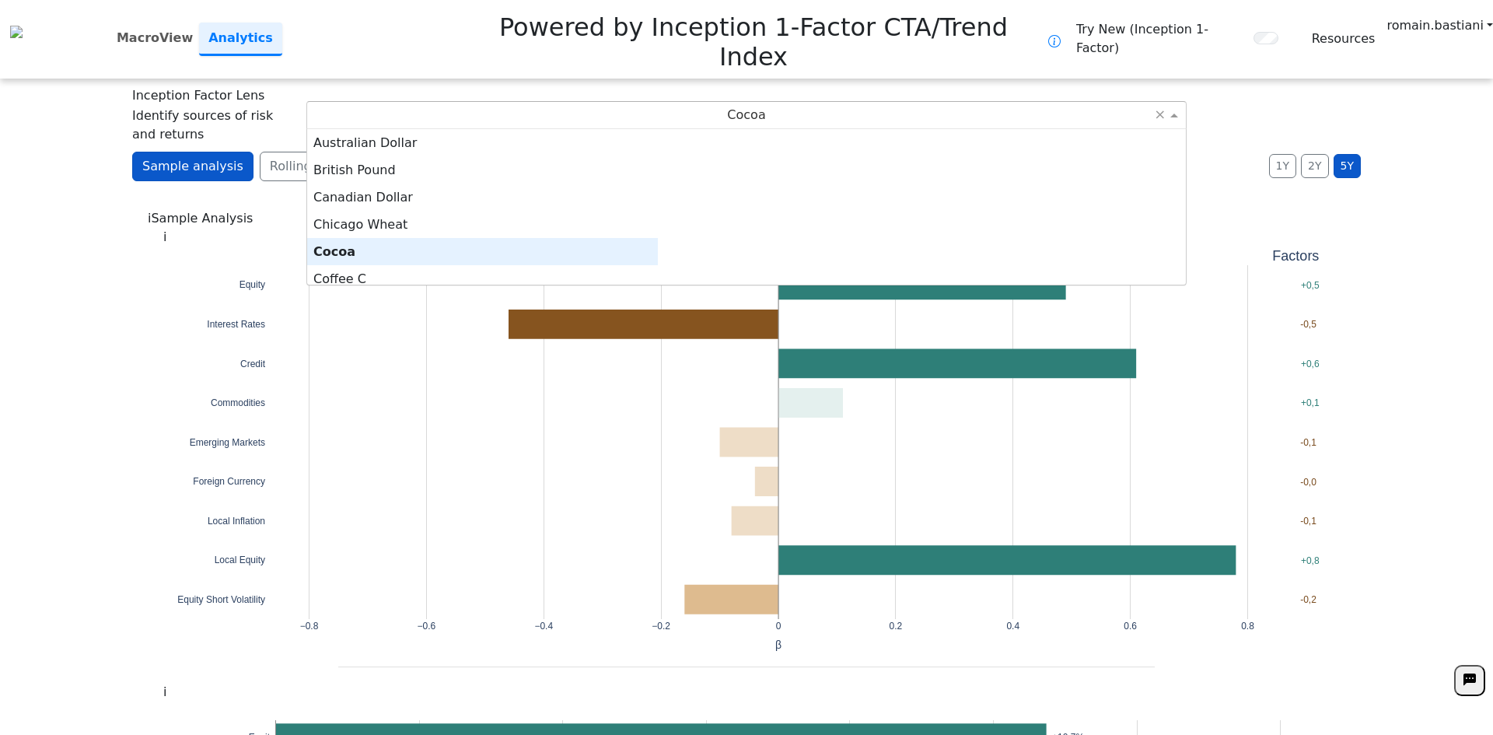
click at [658, 238] on div "Cocoa" at bounding box center [482, 251] width 351 height 27
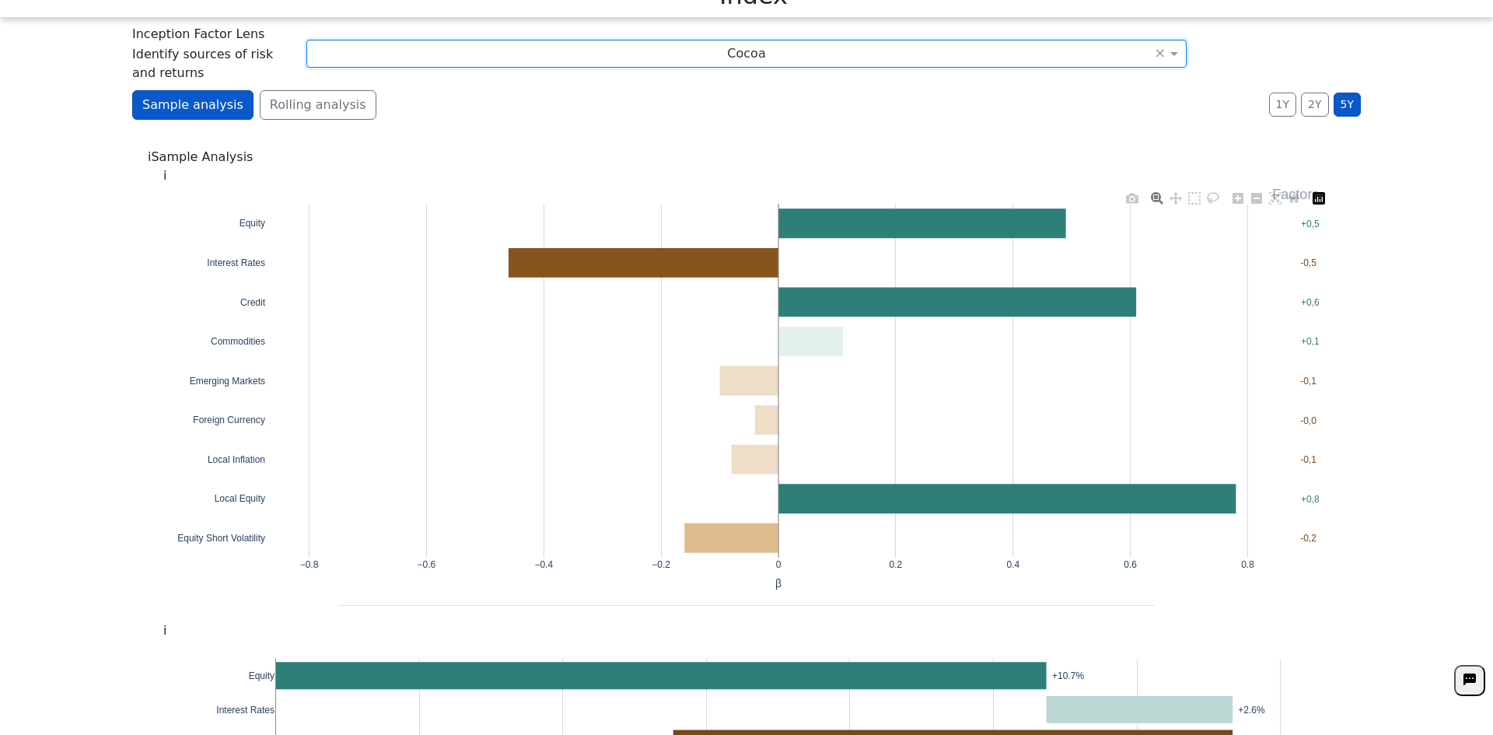
scroll to position [0, 0]
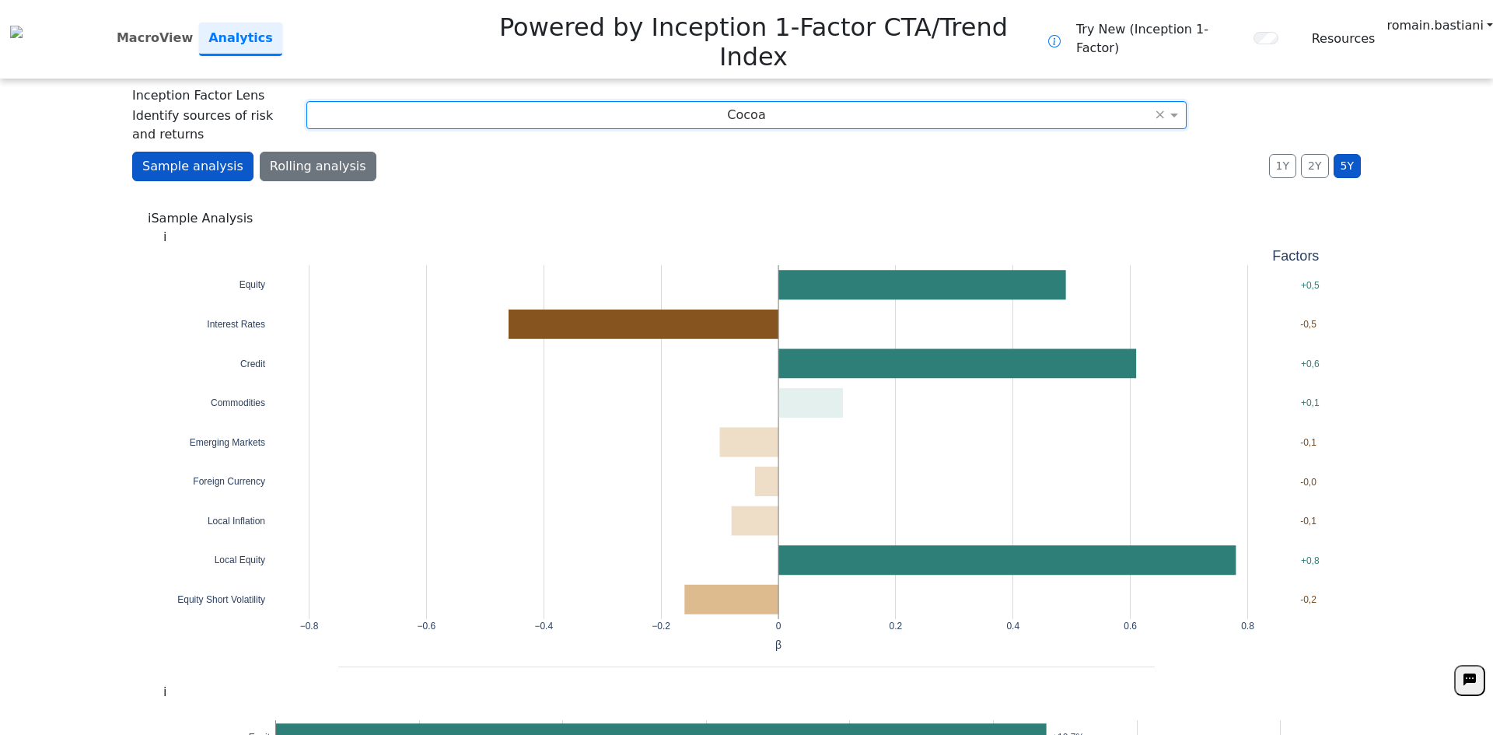
click at [281, 152] on button "Rolling analysis" at bounding box center [318, 167] width 117 height 30
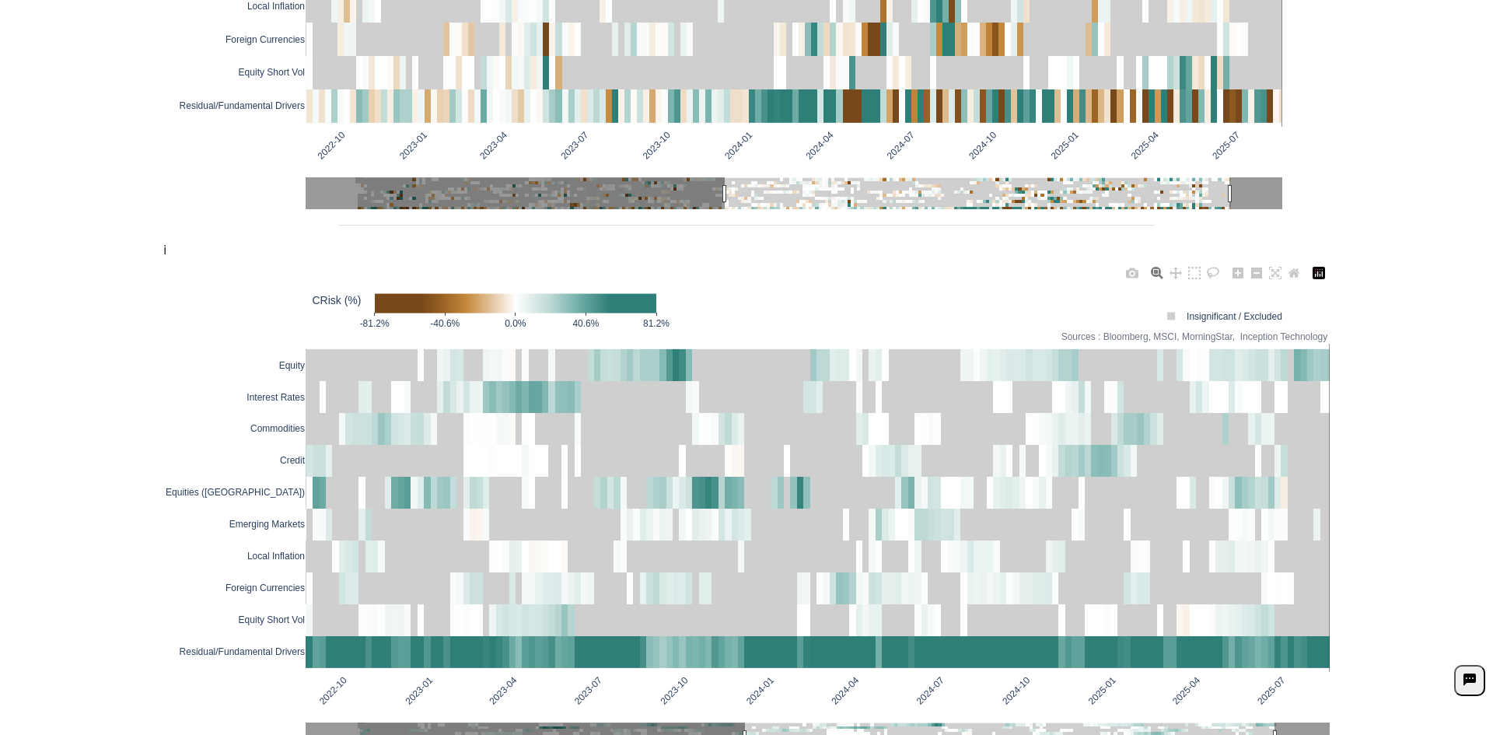
scroll to position [513, 0]
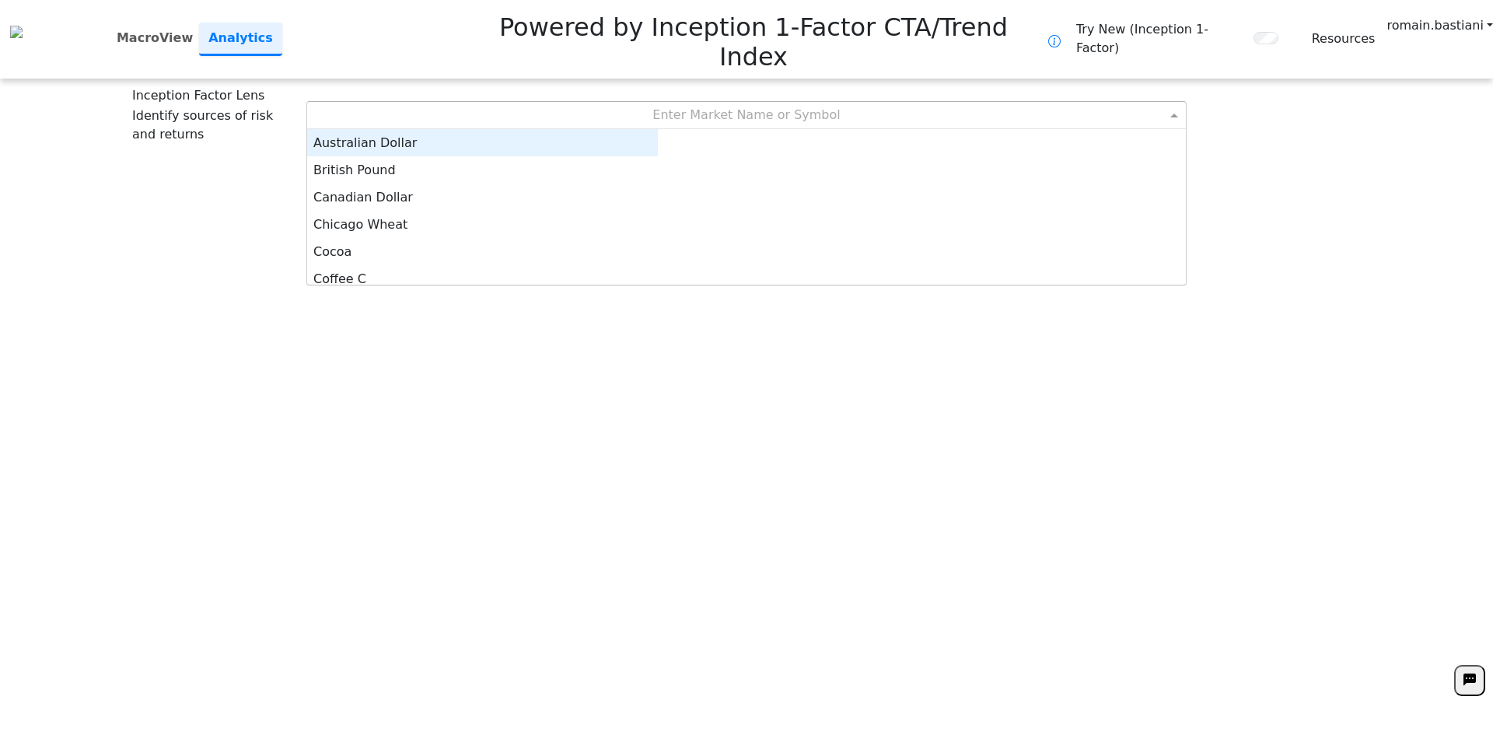
click at [854, 102] on div "Enter Market Name or Symbol" at bounding box center [746, 115] width 879 height 26
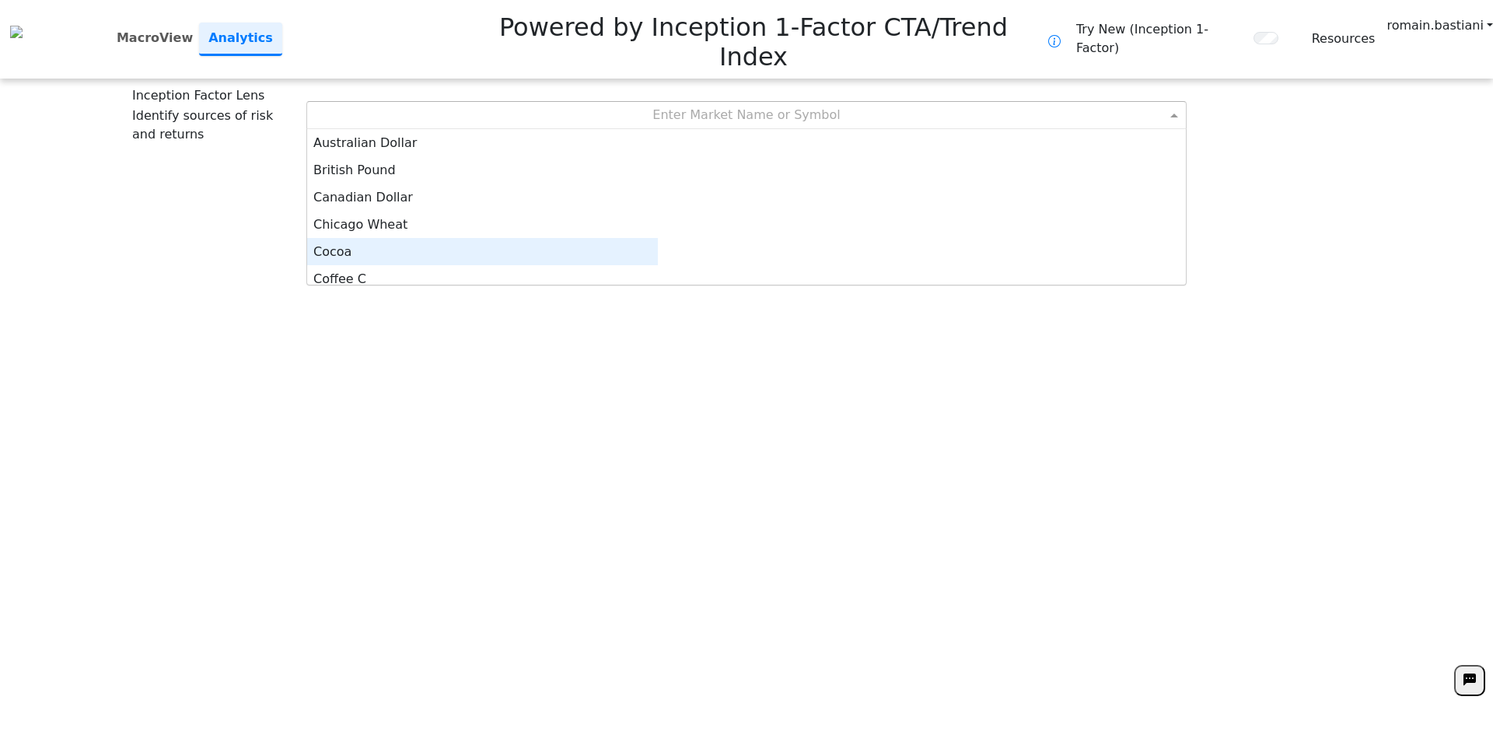
click at [658, 238] on div "Cocoa" at bounding box center [482, 251] width 351 height 27
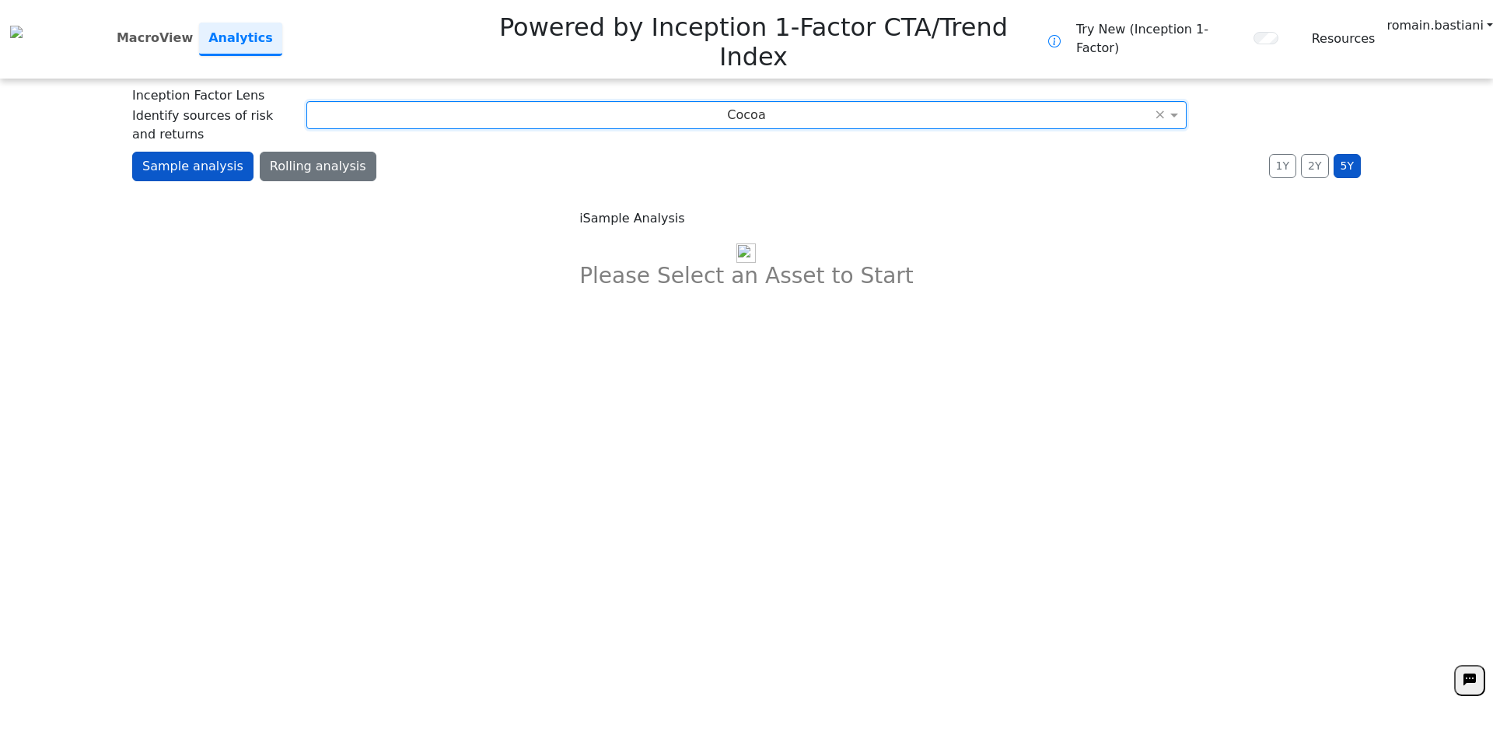
click at [325, 152] on button "Rolling analysis" at bounding box center [318, 167] width 117 height 30
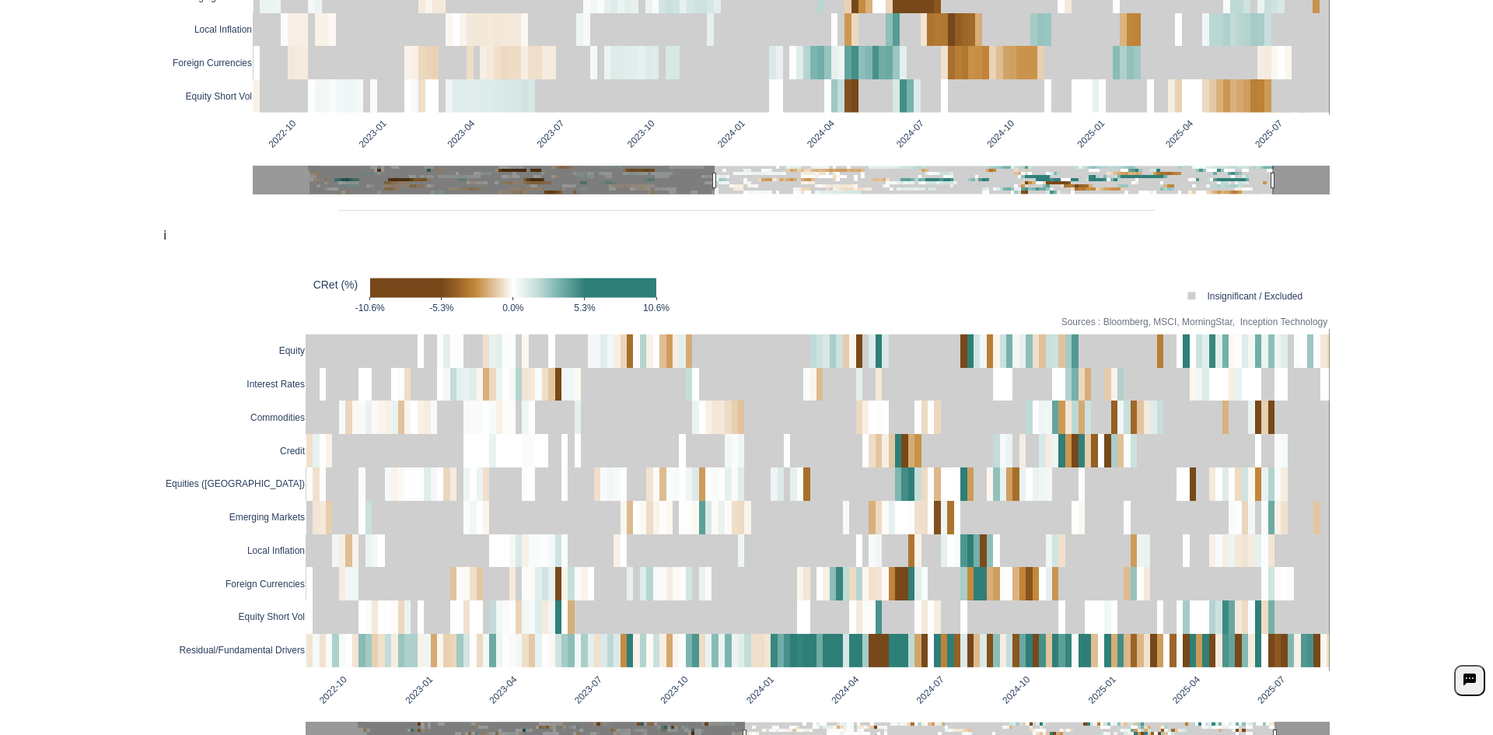
scroll to position [124, 0]
